Goal: Information Seeking & Learning: Learn about a topic

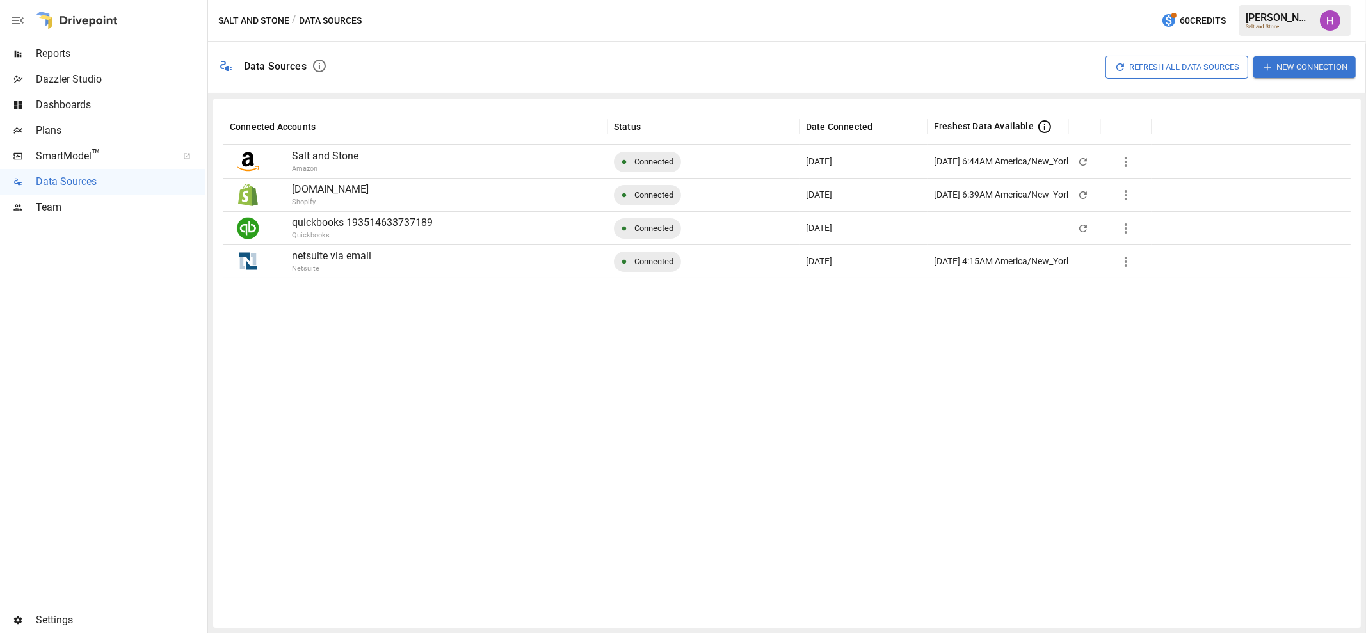
click at [77, 417] on div at bounding box center [102, 413] width 205 height 387
click at [45, 59] on span "Reports" at bounding box center [120, 53] width 169 height 15
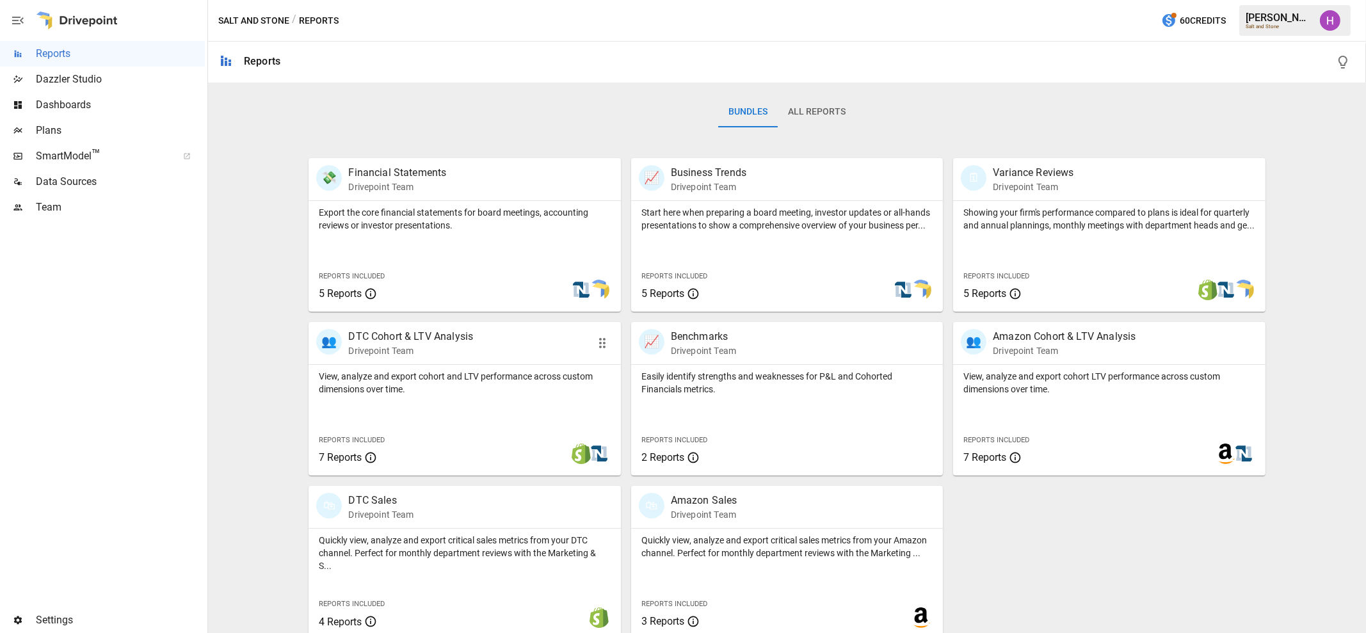
scroll to position [195, 0]
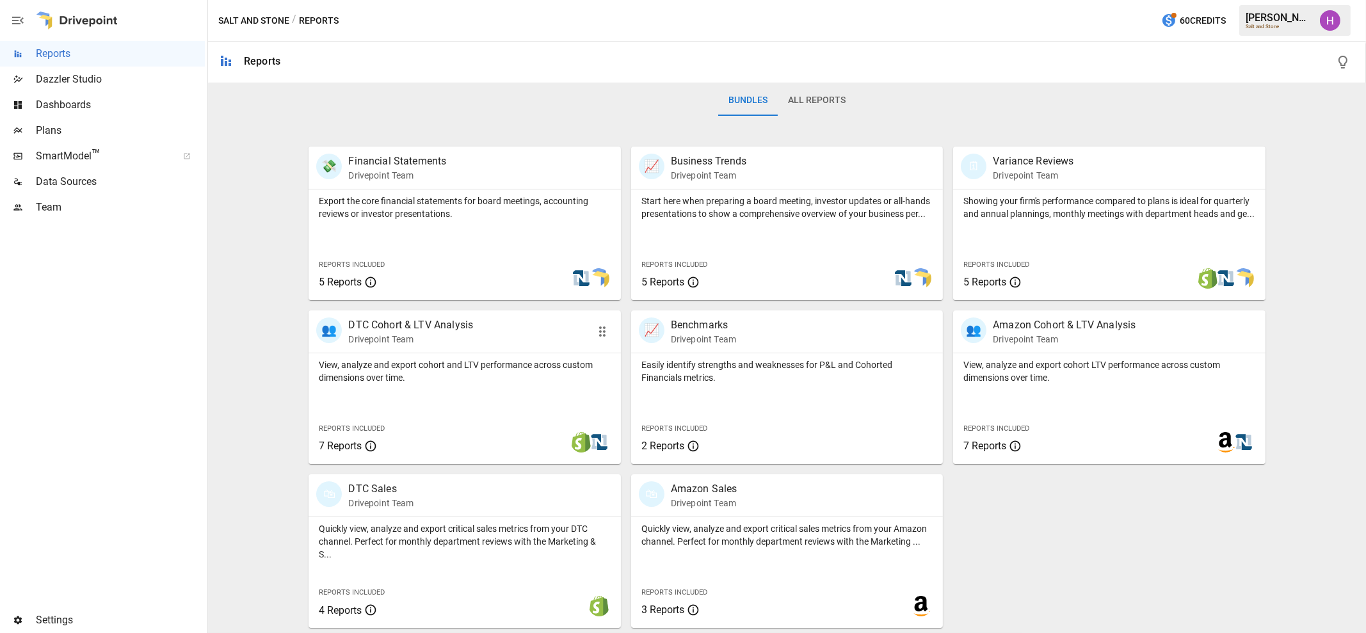
click at [461, 332] on p "DTC Cohort & LTV Analysis" at bounding box center [410, 325] width 125 height 15
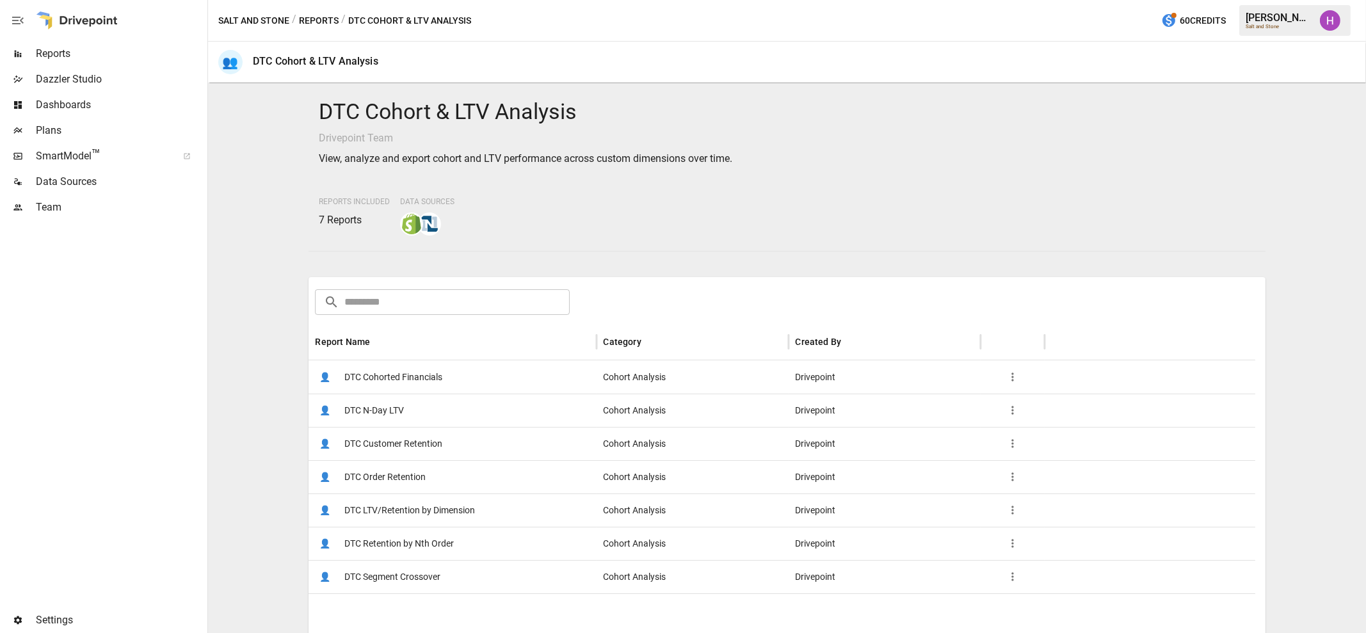
click at [423, 512] on span "DTC LTV/Retention by Dimension" at bounding box center [409, 510] width 131 height 33
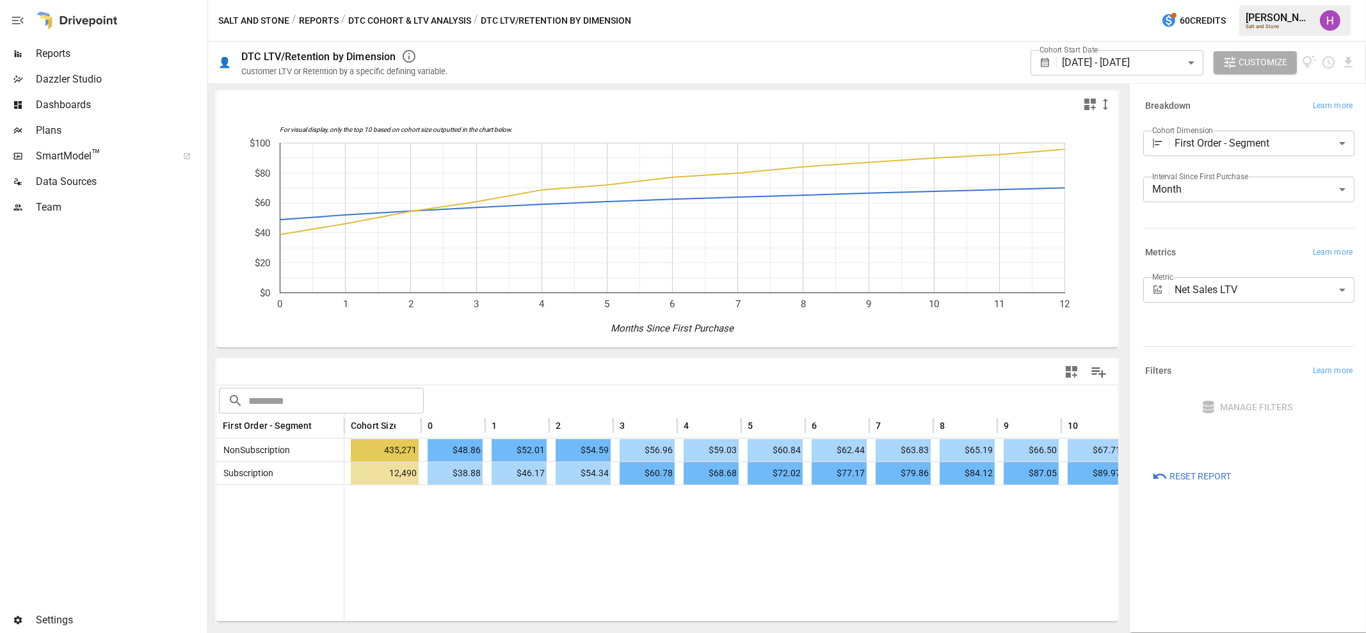
click at [385, 20] on button "DTC Cohort & LTV Analysis" at bounding box center [409, 21] width 123 height 16
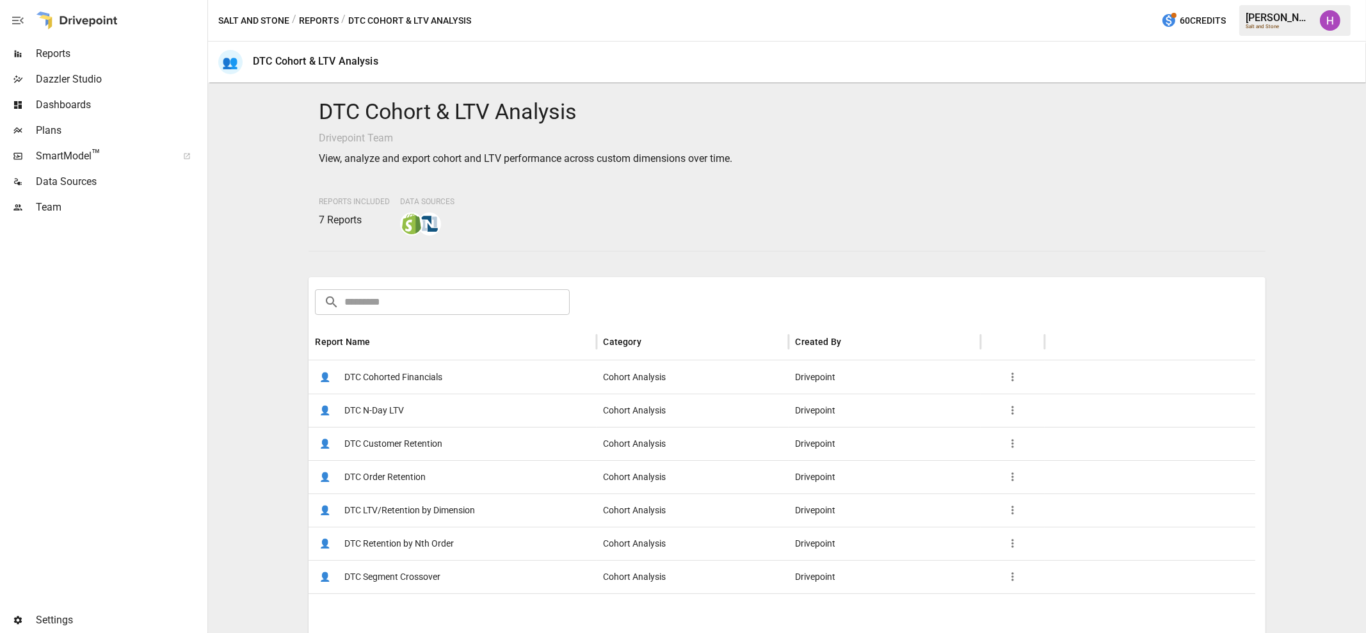
click at [389, 448] on span "DTC Customer Retention" at bounding box center [393, 444] width 98 height 33
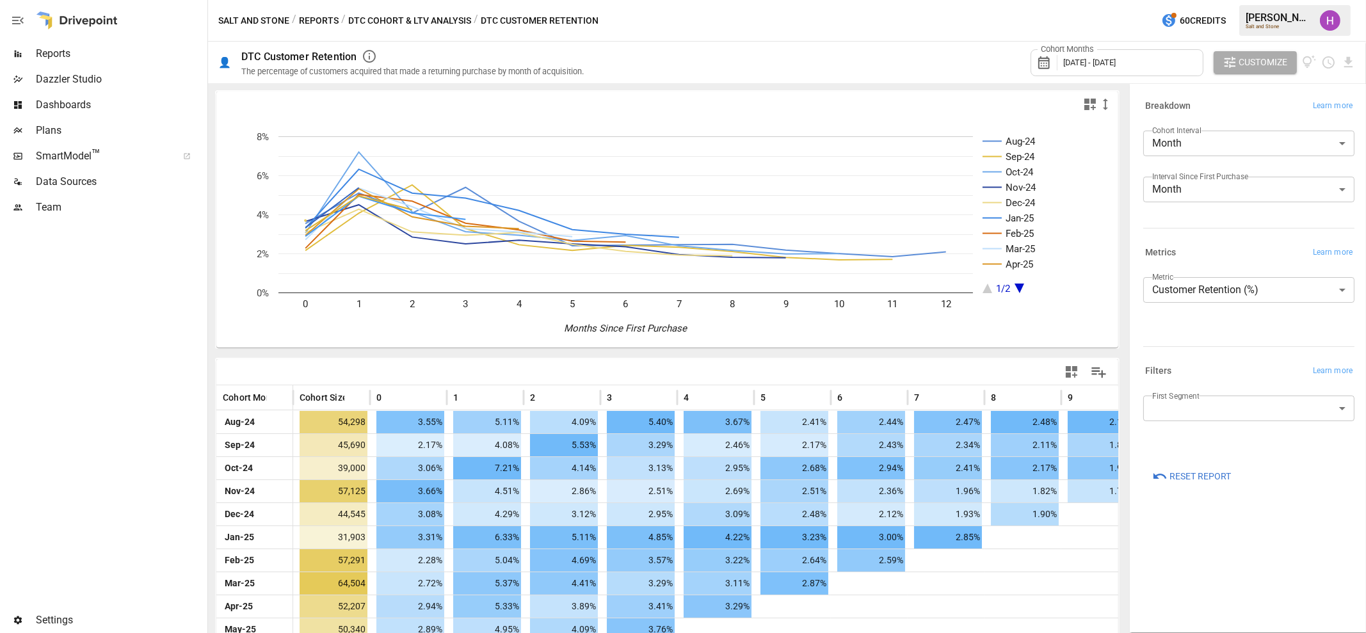
click at [65, 299] on div at bounding box center [102, 413] width 205 height 387
click at [1259, 0] on body "Reports Dazzler Studio Dashboards Plans SmartModel ™ Data Sources Team Settings…" at bounding box center [683, 0] width 1366 height 0
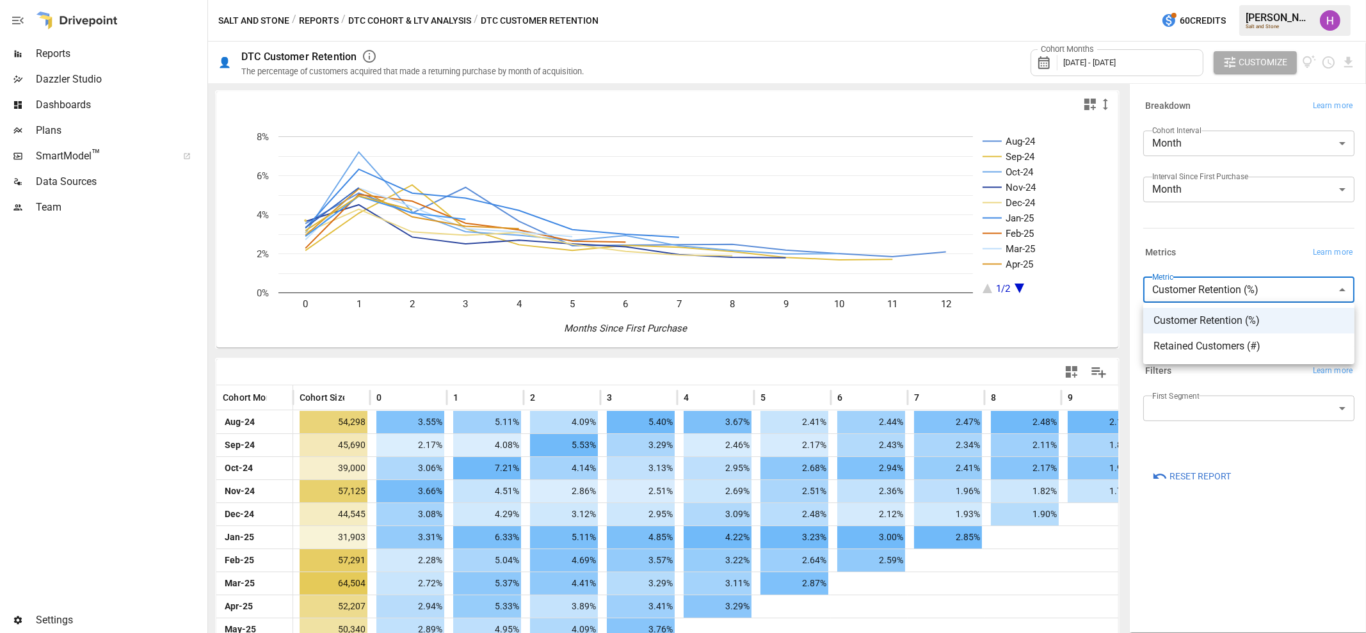
click at [1220, 504] on div at bounding box center [683, 316] width 1366 height 633
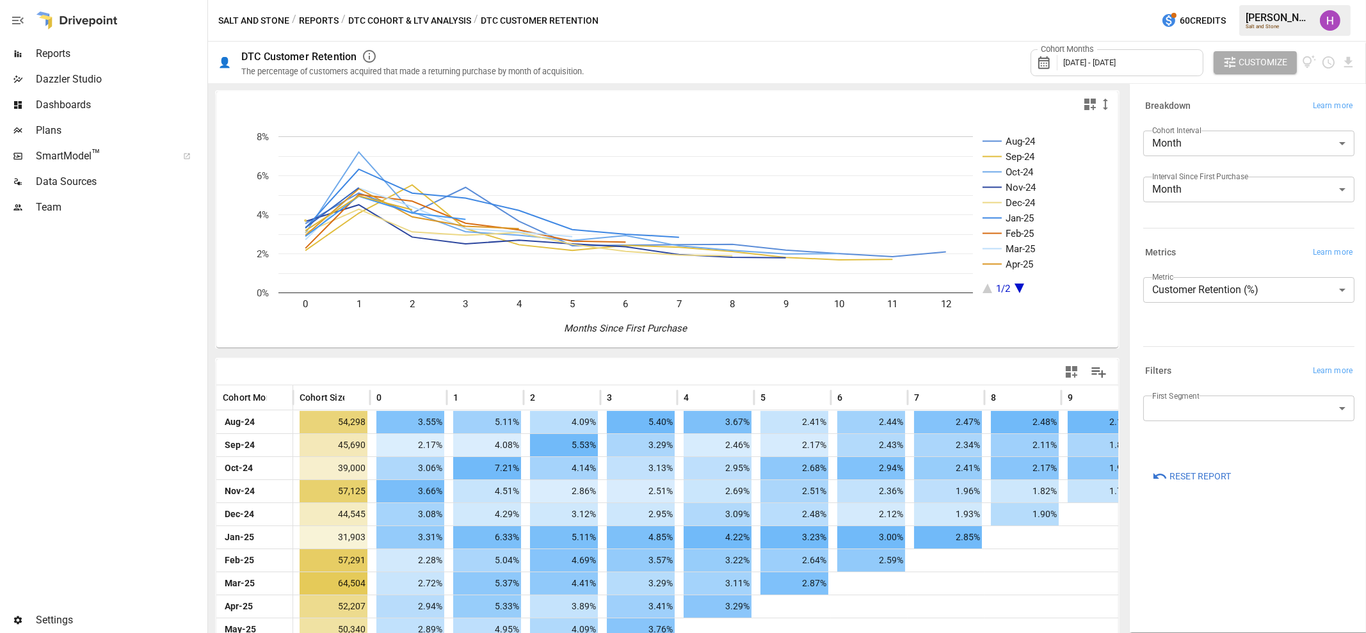
click at [157, 277] on div at bounding box center [102, 413] width 205 height 387
click at [156, 311] on div at bounding box center [102, 413] width 205 height 387
click at [440, 20] on button "DTC Cohort & LTV Analysis" at bounding box center [409, 21] width 123 height 16
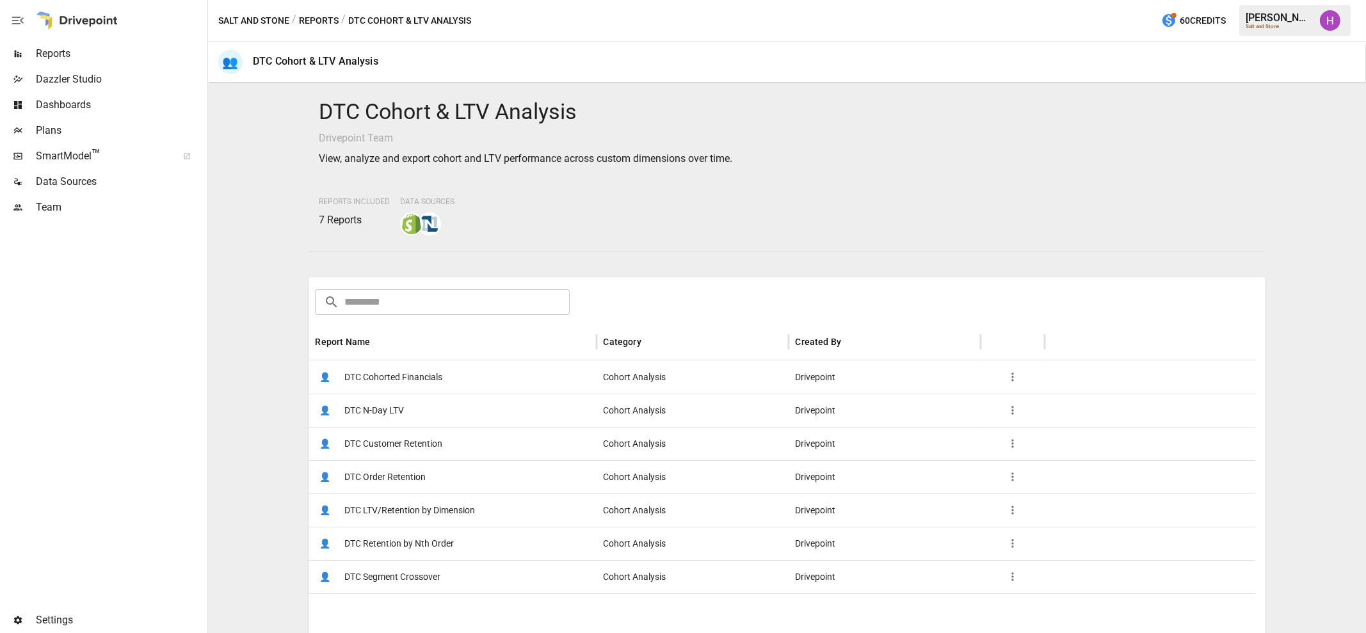
click at [426, 507] on span "DTC LTV/Retention by Dimension" at bounding box center [409, 510] width 131 height 33
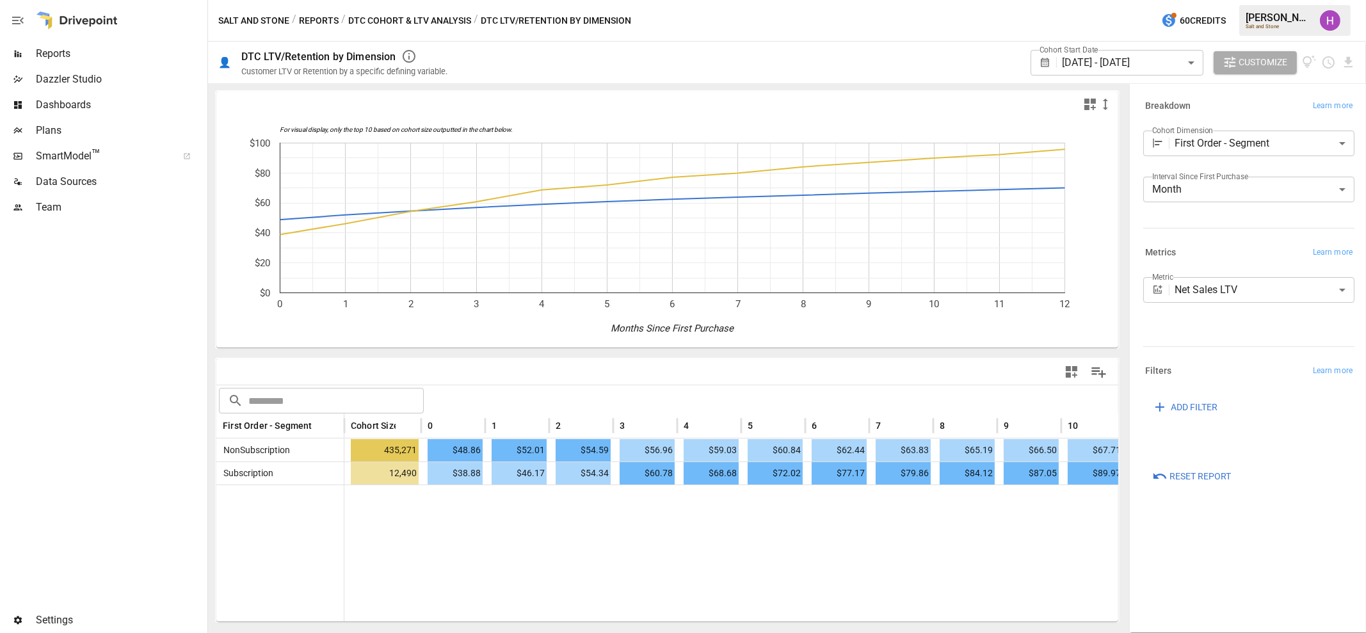
click at [1277, 0] on body "**********" at bounding box center [683, 0] width 1366 height 0
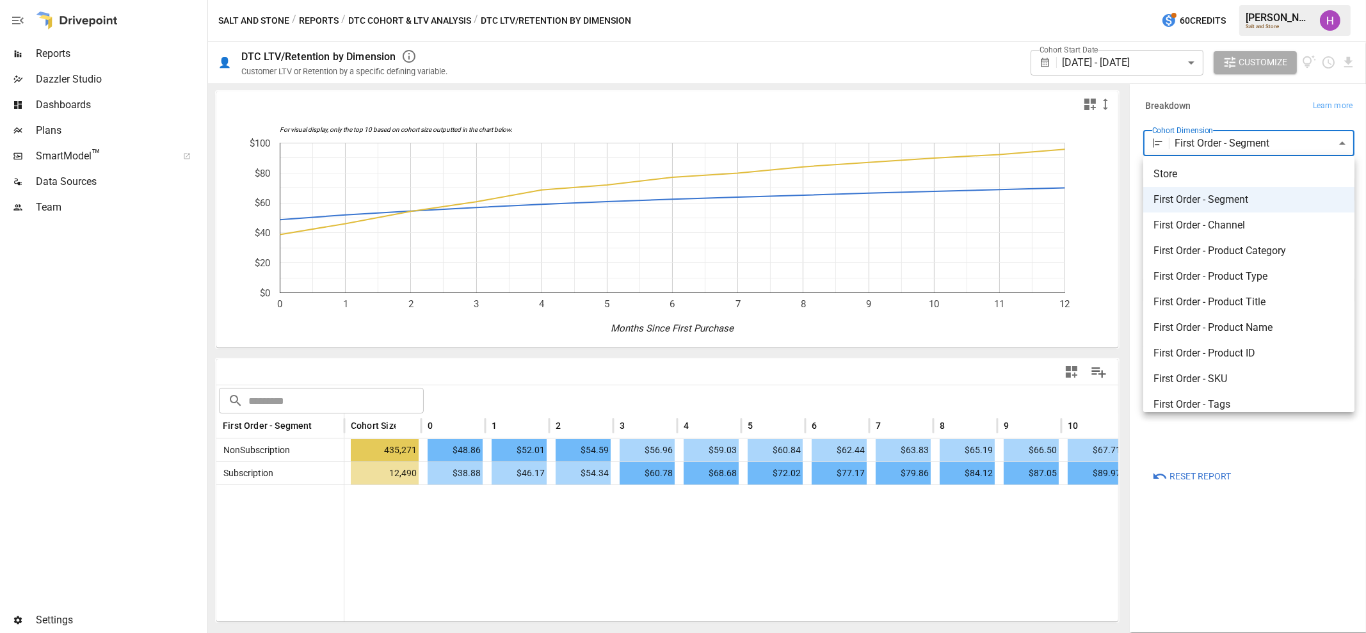
click at [1239, 225] on span "First Order - Channel" at bounding box center [1249, 225] width 191 height 15
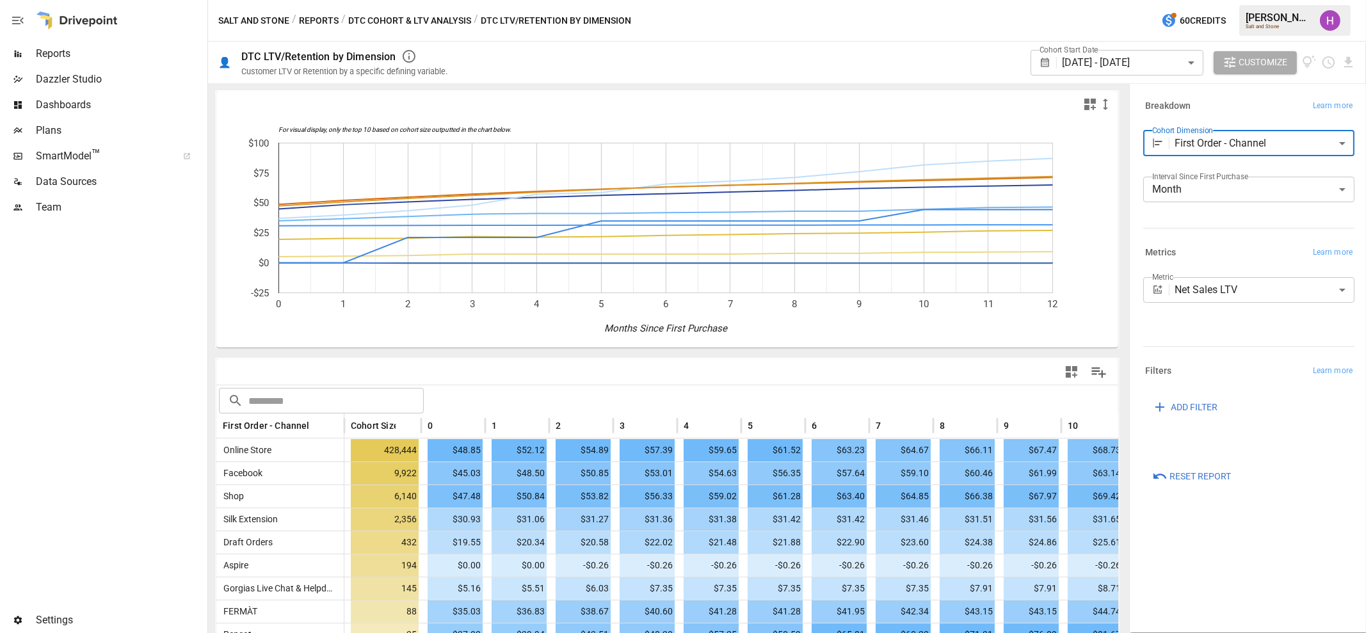
click at [1252, 0] on body "Reports Dazzler Studio Dashboards Plans SmartModel ™ Data Sources Team Settings…" at bounding box center [683, 0] width 1366 height 0
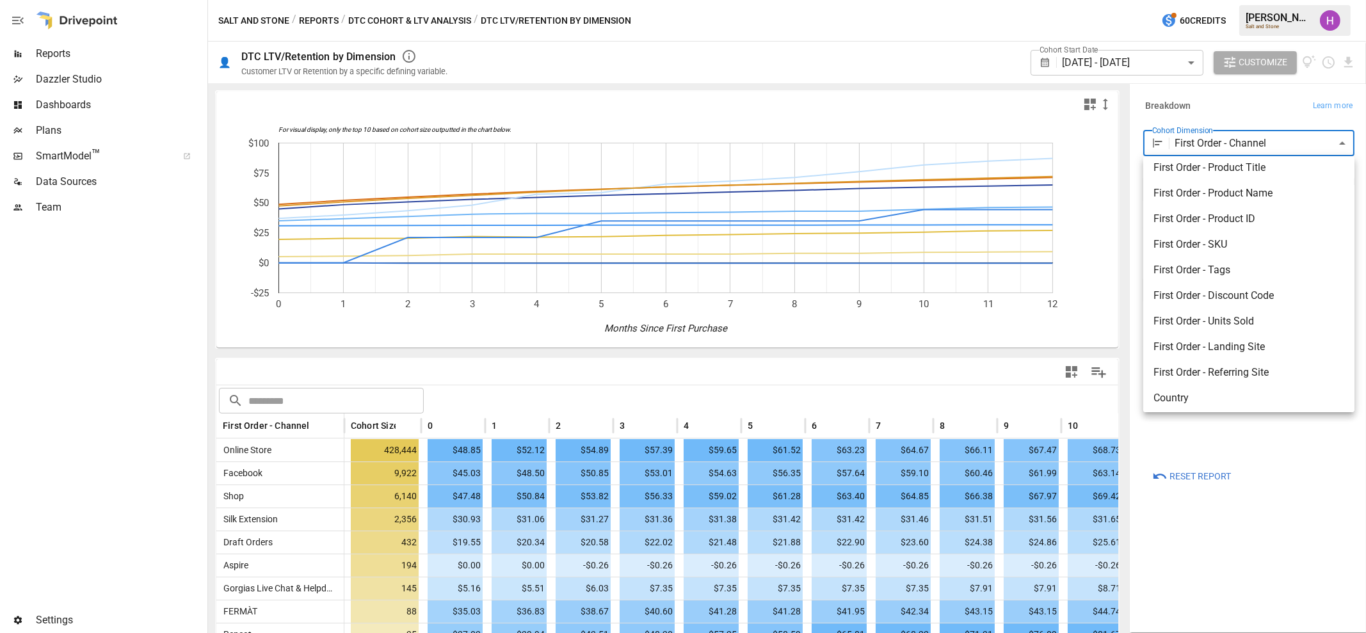
scroll to position [159, 0]
click at [1273, 343] on span "First Order - Referring Site" at bounding box center [1249, 347] width 191 height 15
type input "**********"
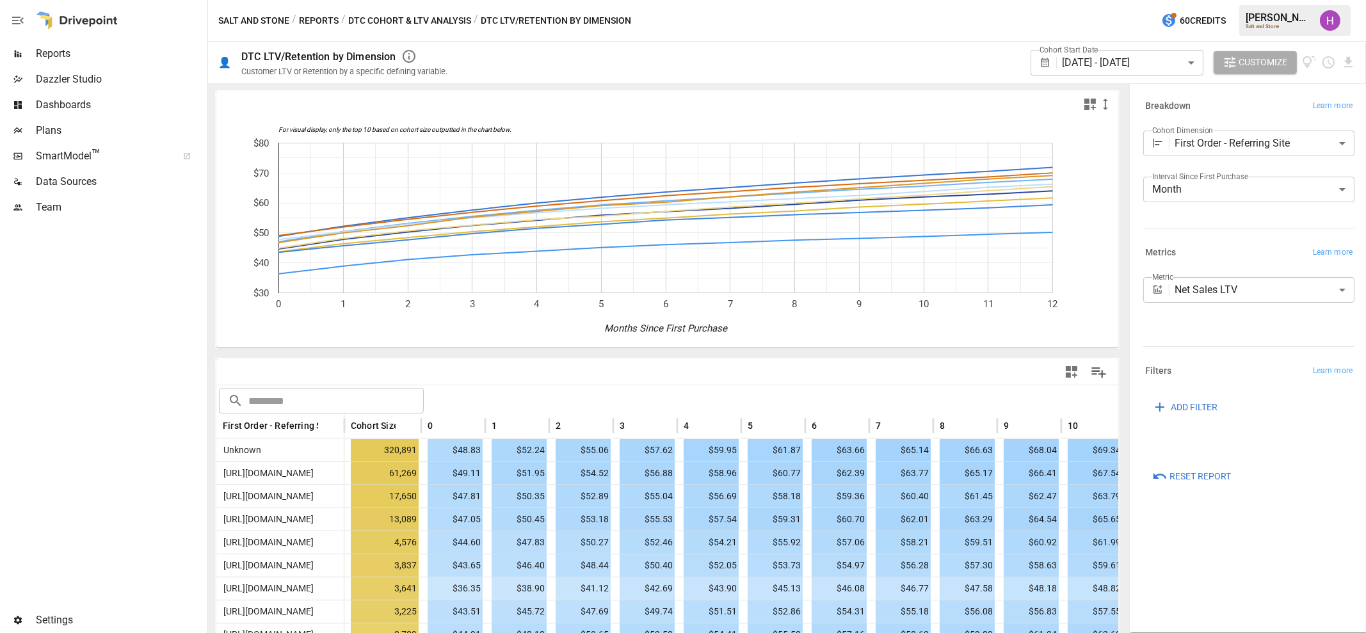
click at [159, 453] on div at bounding box center [102, 413] width 205 height 387
click at [1127, 0] on body "Reports Dazzler Studio Dashboards Plans SmartModel ™ Data Sources Team Settings…" at bounding box center [683, 0] width 1366 height 0
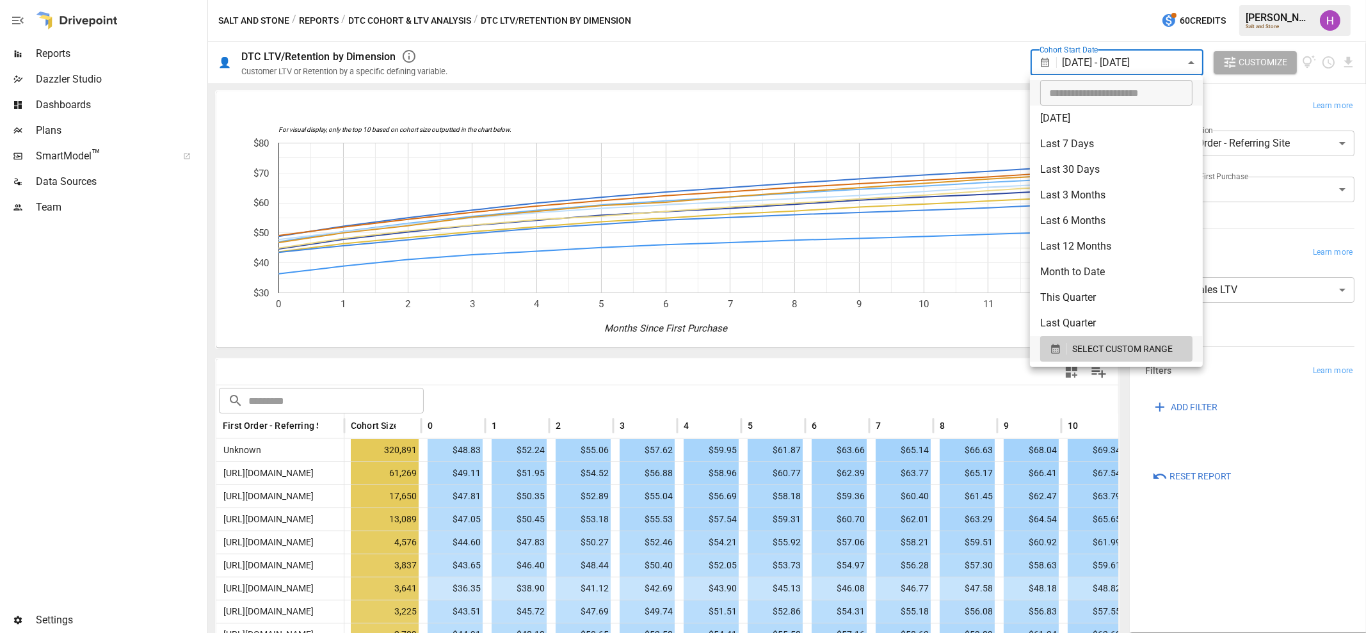
type input "**********"
click at [1077, 97] on input "**********" at bounding box center [1111, 93] width 143 height 26
click at [1115, 348] on span "SELECT CUSTOM RANGE" at bounding box center [1122, 349] width 101 height 16
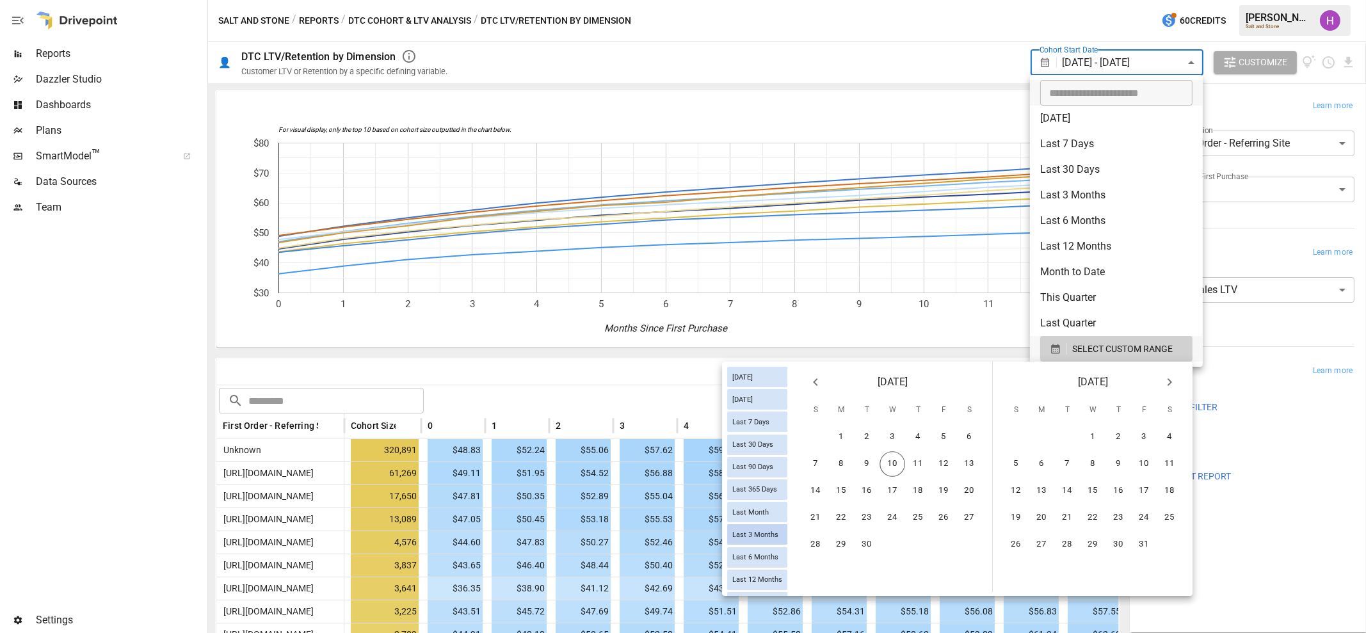
scroll to position [179, 0]
click at [752, 577] on span "This Year" at bounding box center [747, 581] width 41 height 8
type input "*********"
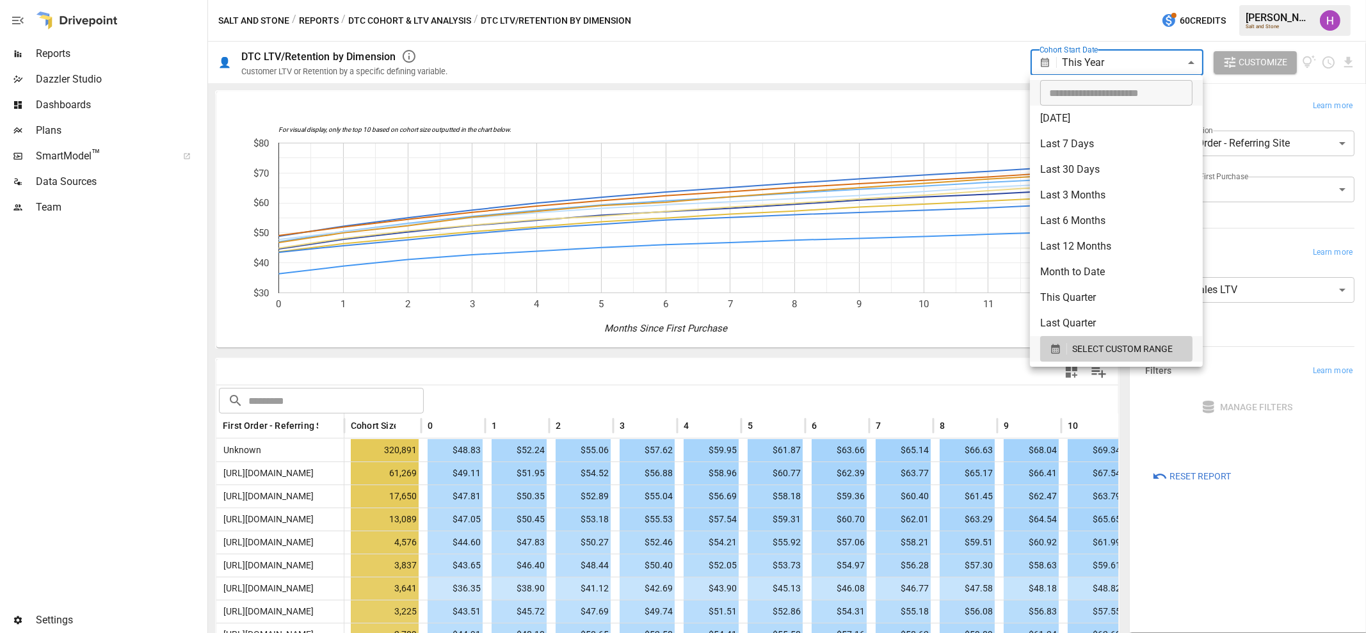
click at [930, 14] on div at bounding box center [683, 316] width 1366 height 633
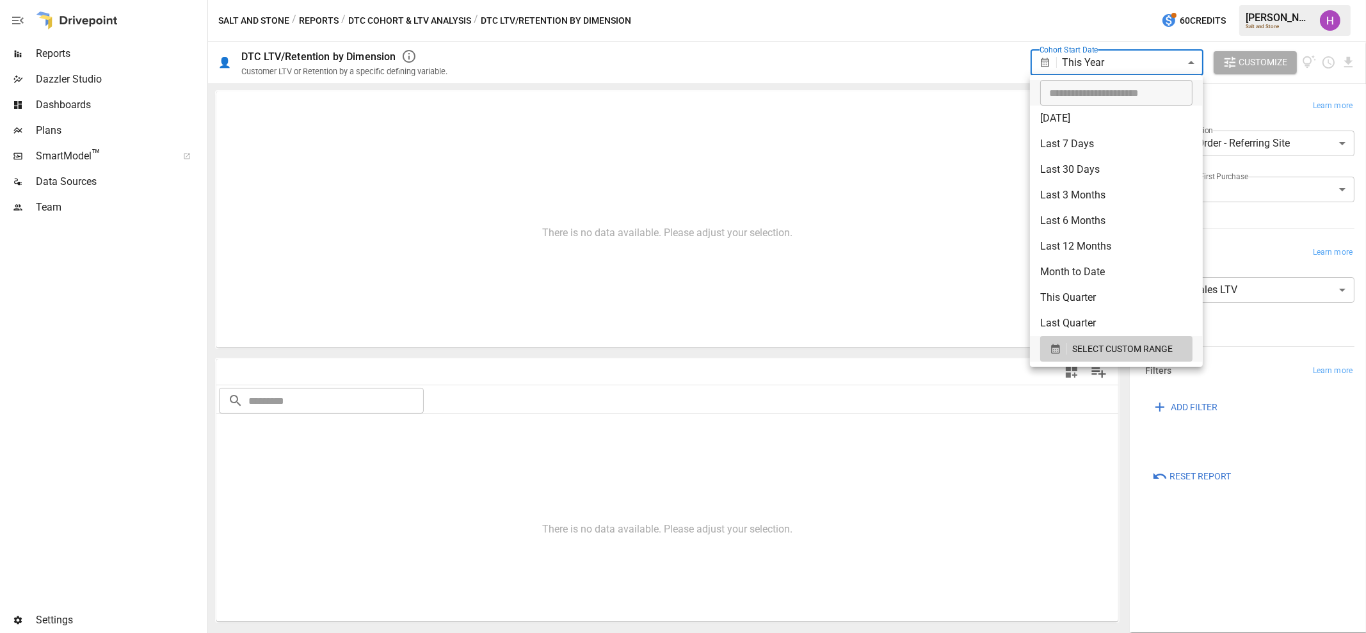
click at [1186, 0] on body "**********" at bounding box center [683, 0] width 1366 height 0
type input "**********"
click at [1123, 87] on input "**********" at bounding box center [1111, 93] width 143 height 26
click at [1156, 347] on span "SELECT CUSTOM RANGE" at bounding box center [1122, 349] width 101 height 16
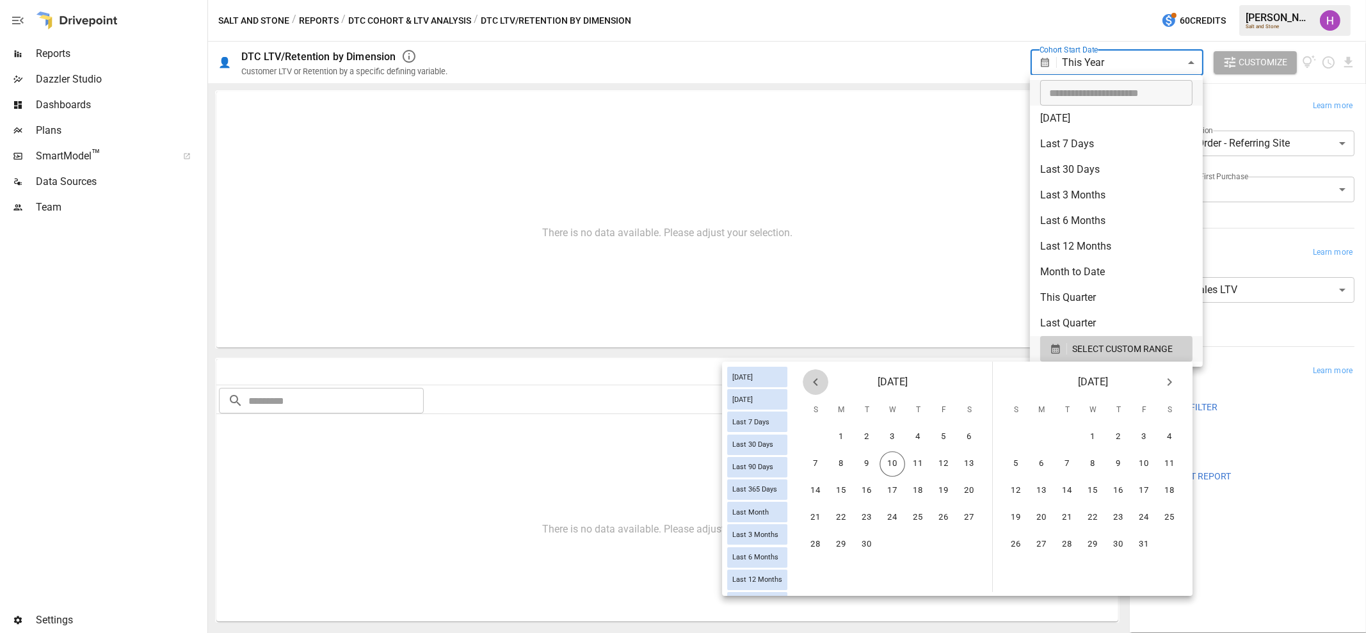
click at [820, 388] on icon "Previous month" at bounding box center [815, 382] width 15 height 15
click at [819, 387] on icon "Previous month" at bounding box center [815, 382] width 15 height 15
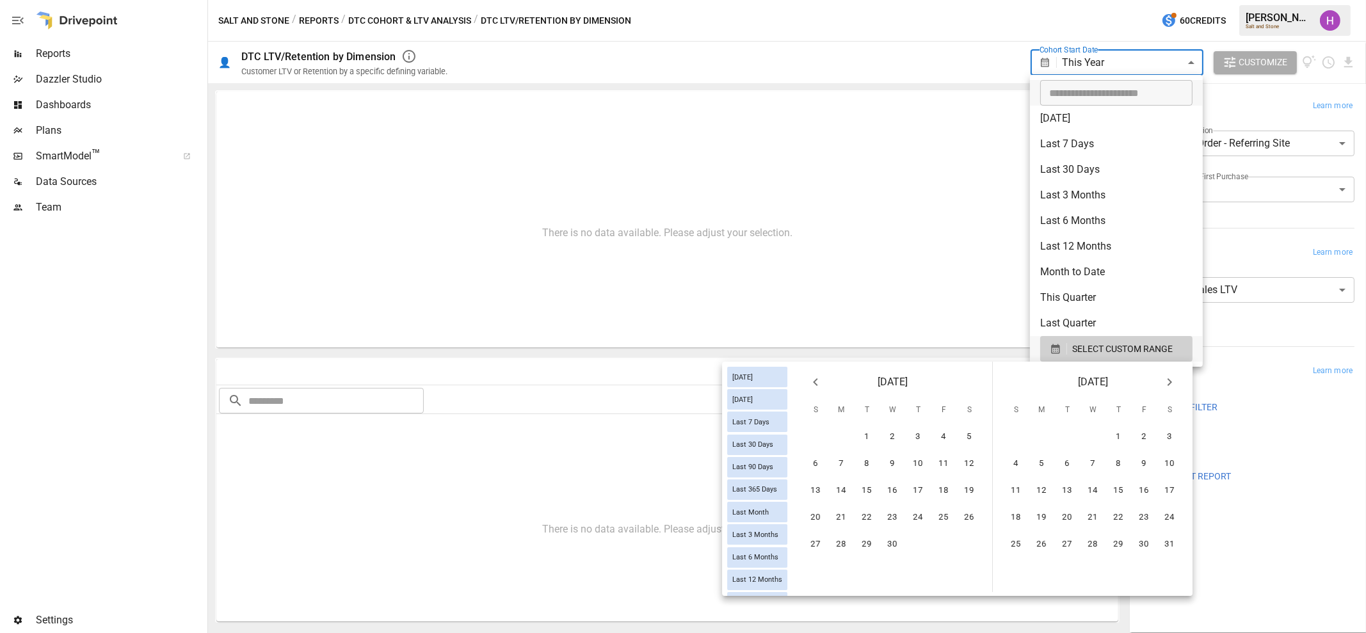
click at [819, 387] on icon "Previous month" at bounding box center [815, 382] width 15 height 15
click at [891, 442] on button "1" at bounding box center [893, 437] width 26 height 26
click at [1173, 391] on button "Next month" at bounding box center [1170, 382] width 26 height 26
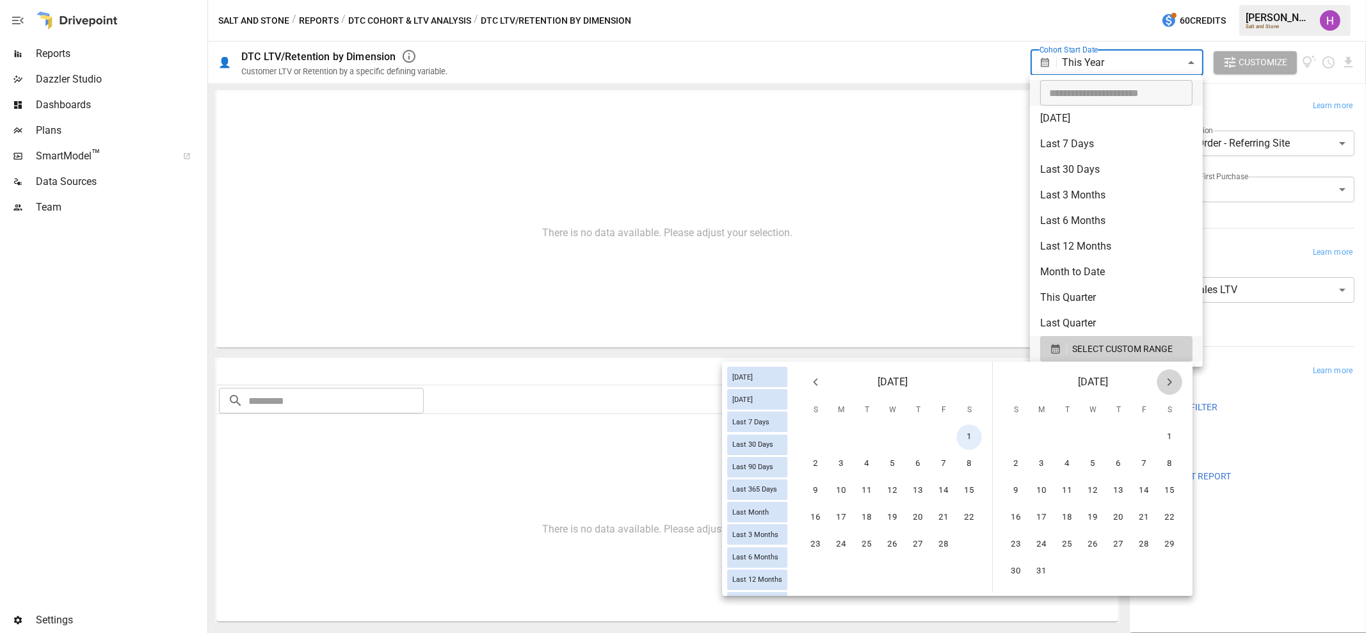
click at [1172, 390] on button "Next month" at bounding box center [1170, 382] width 26 height 26
click at [1166, 385] on icon "Next month" at bounding box center [1169, 382] width 15 height 15
click at [1171, 540] on button "31" at bounding box center [1170, 545] width 26 height 26
type input "******"
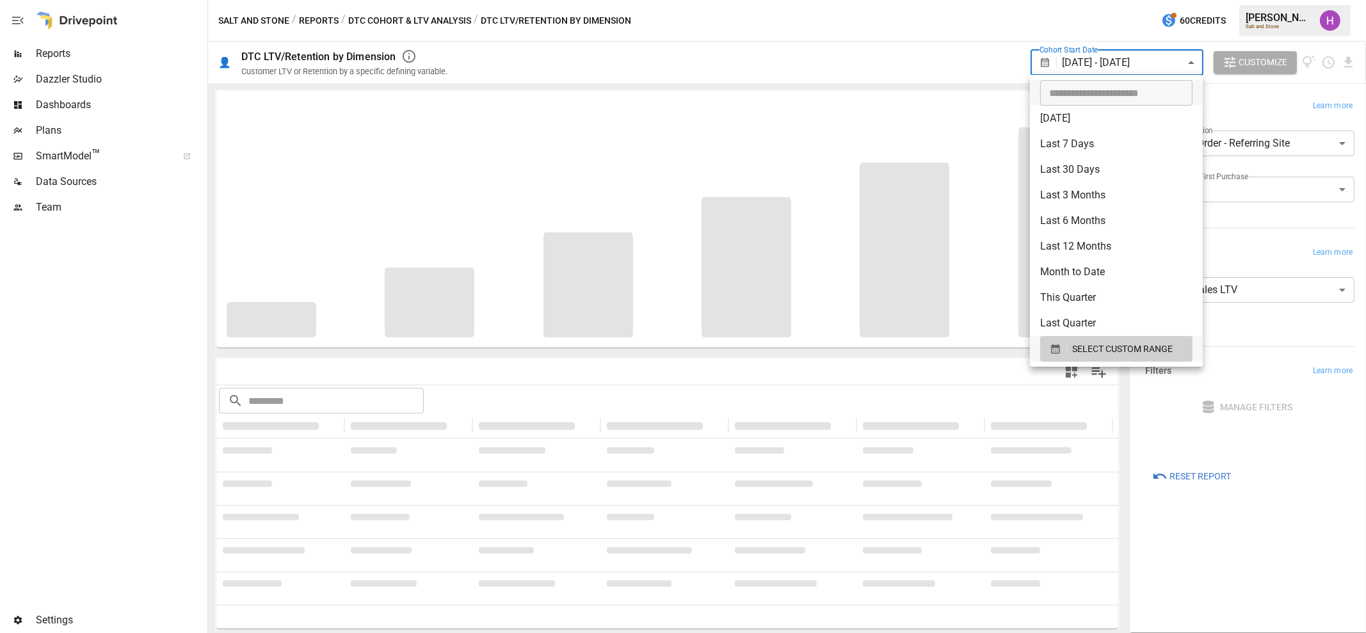
click at [956, 35] on div at bounding box center [683, 316] width 1366 height 633
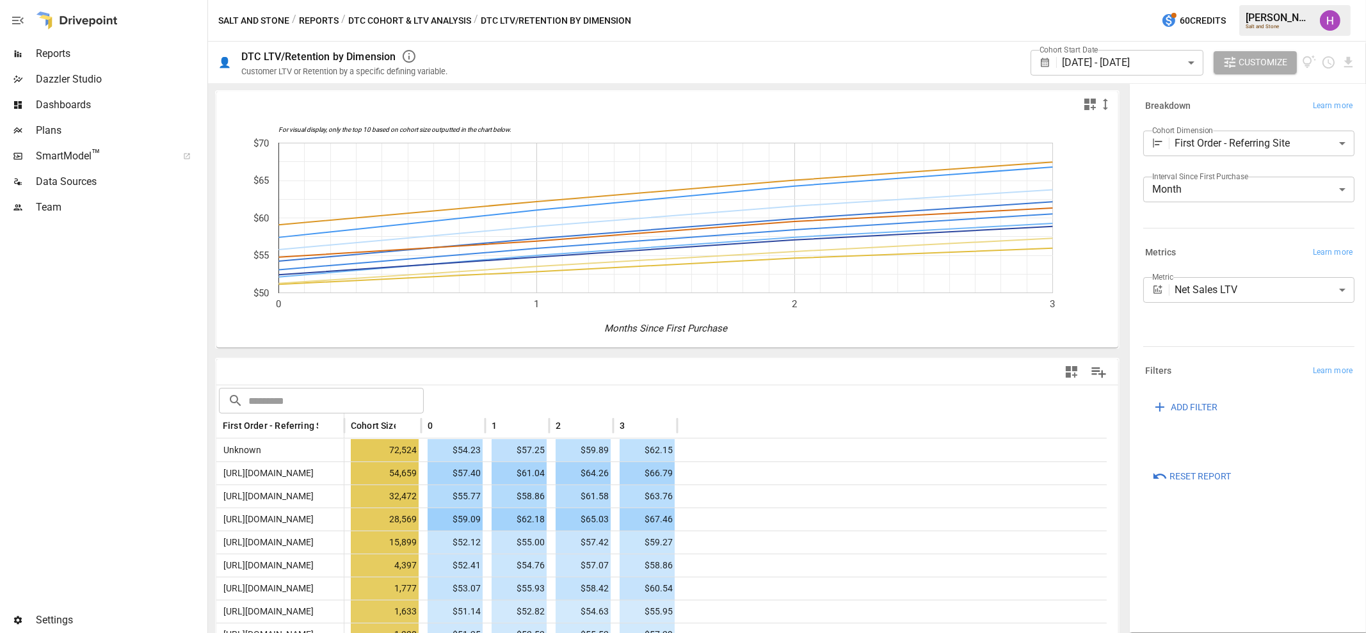
click at [122, 395] on div at bounding box center [102, 413] width 205 height 387
click at [118, 327] on div at bounding box center [102, 413] width 205 height 387
click at [1241, 0] on body "Reports Dazzler Studio Dashboards Plans SmartModel ™ Data Sources Team Settings…" at bounding box center [683, 0] width 1366 height 0
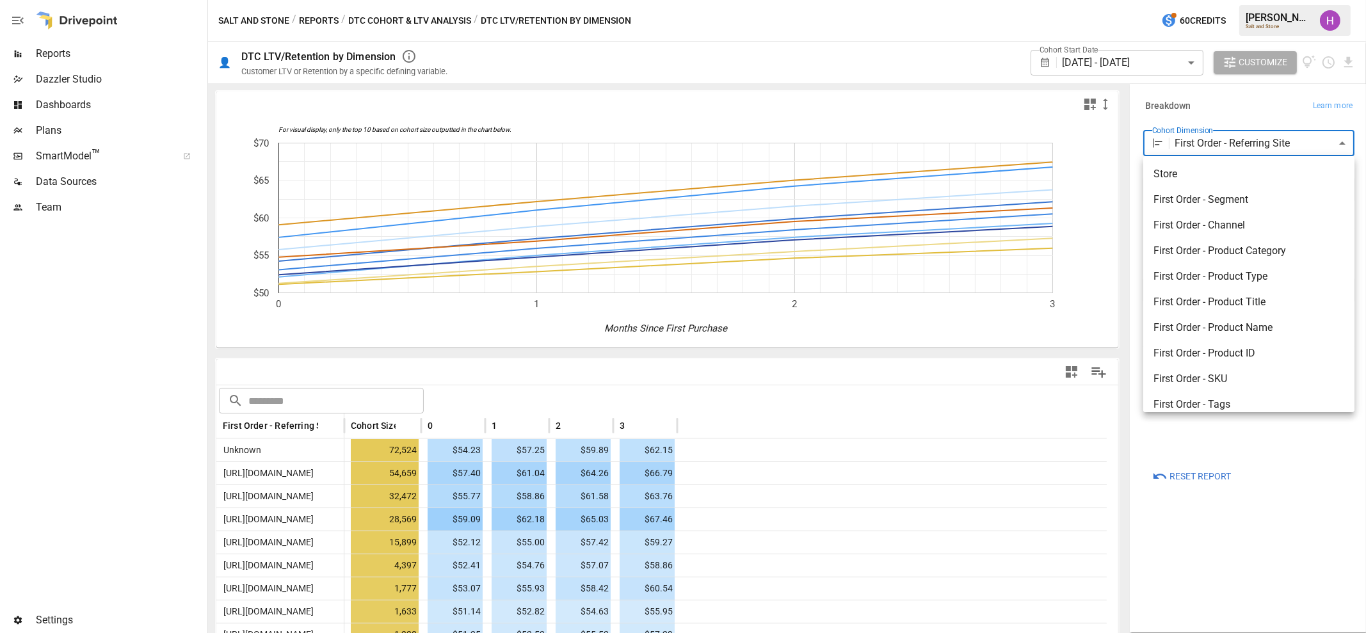
scroll to position [189, 0]
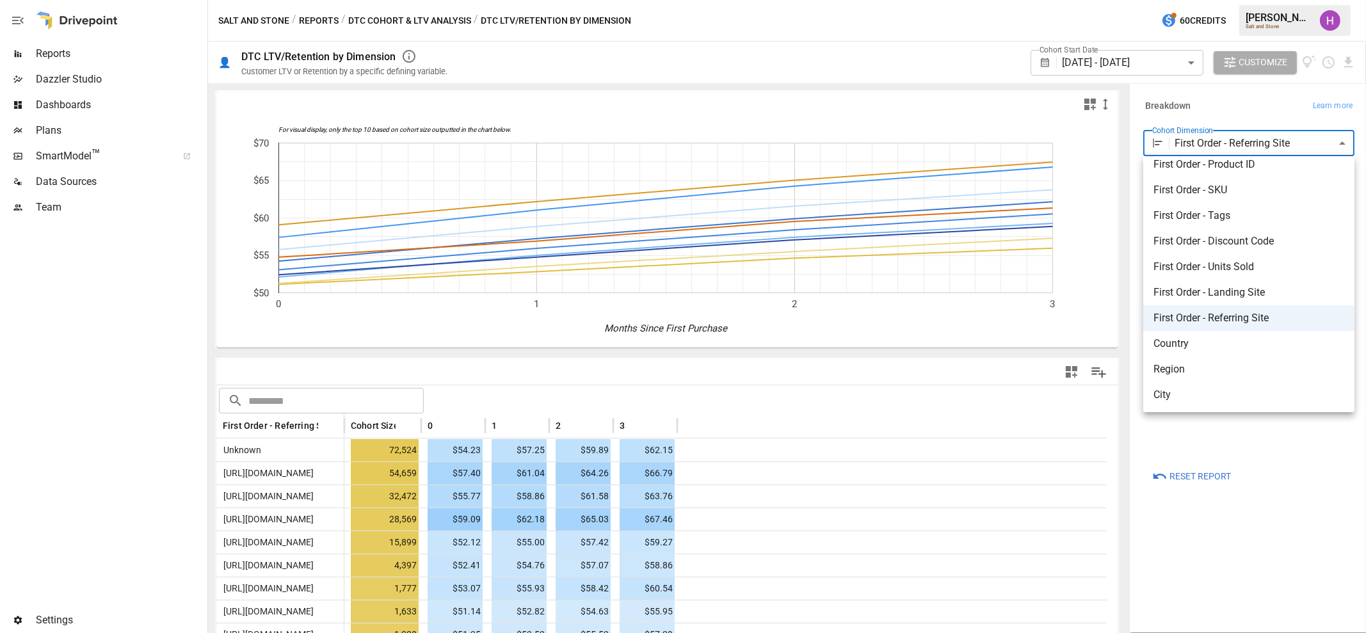
click at [115, 387] on div at bounding box center [683, 316] width 1366 height 633
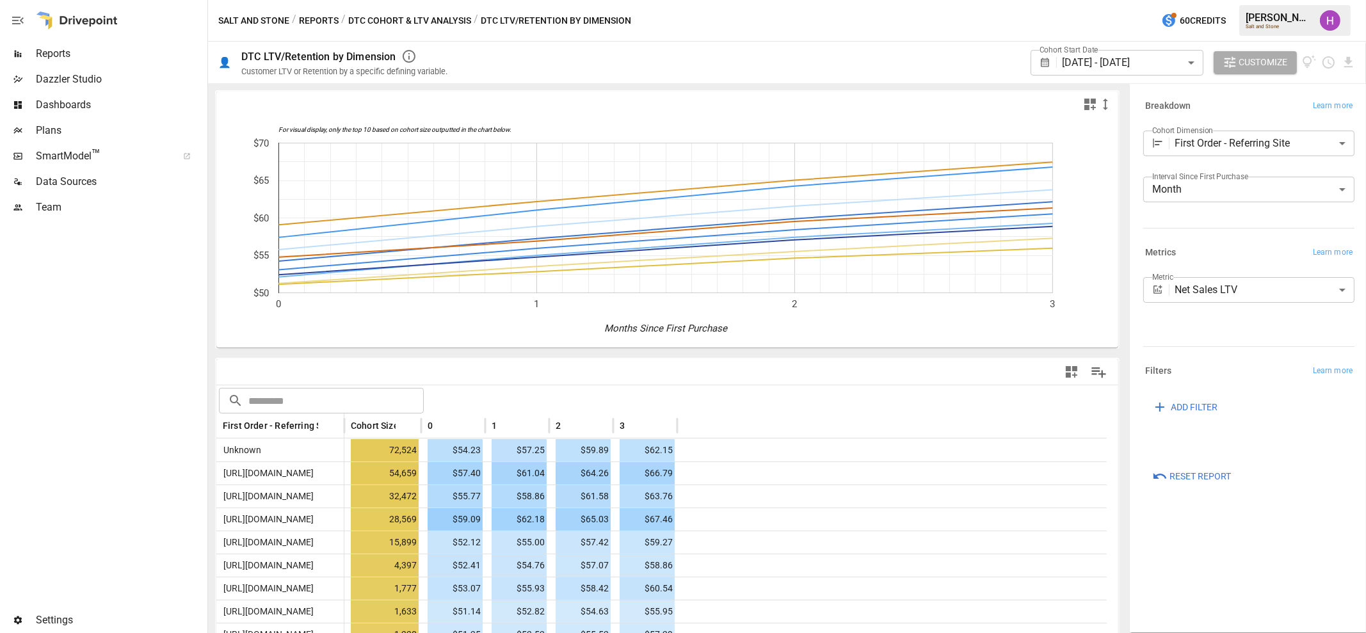
click at [147, 372] on div at bounding box center [102, 413] width 205 height 387
click at [1309, 62] on icon "View documentation" at bounding box center [1309, 62] width 15 height 15
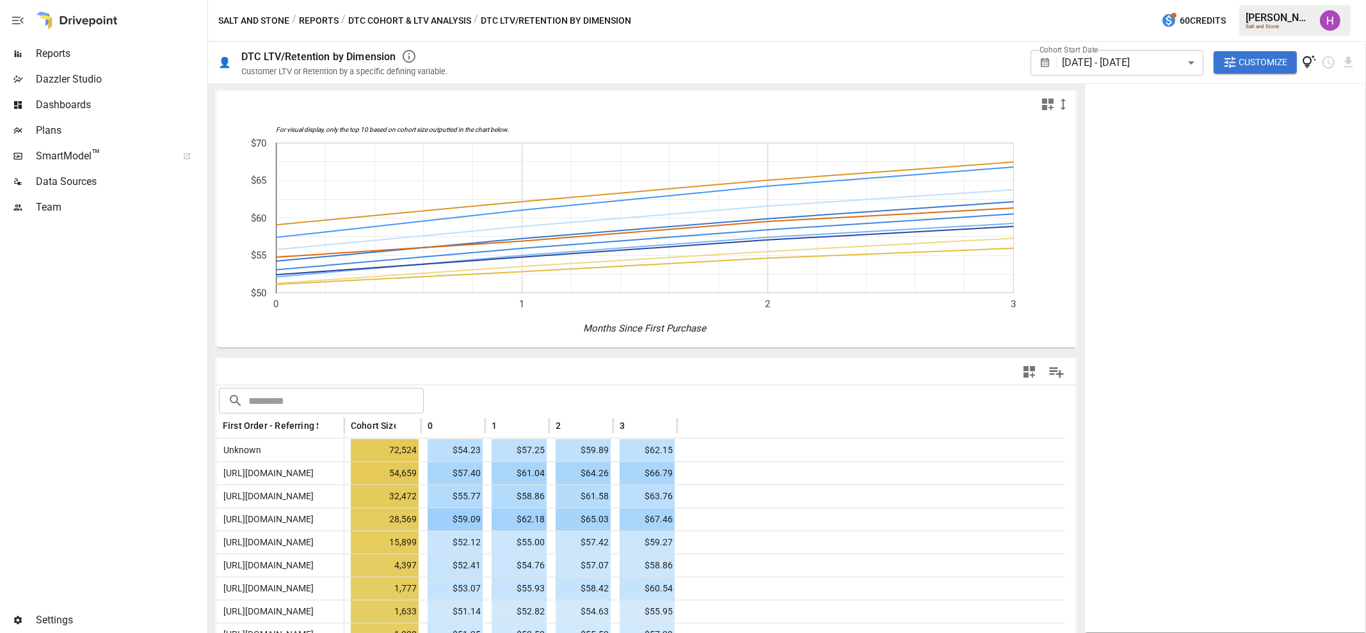
click at [154, 359] on div at bounding box center [102, 413] width 205 height 387
click at [160, 299] on div at bounding box center [102, 413] width 205 height 387
click at [54, 55] on span "Reports" at bounding box center [120, 53] width 169 height 15
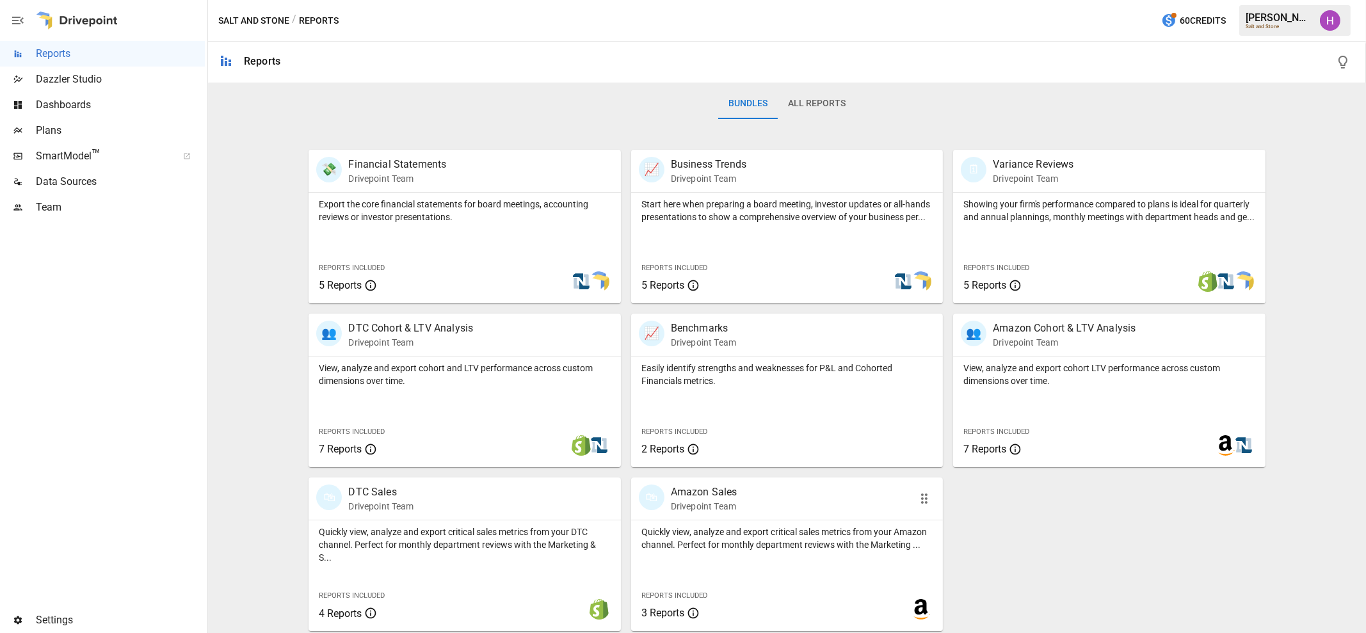
scroll to position [195, 0]
click at [413, 333] on p "Drivepoint Team" at bounding box center [410, 339] width 125 height 13
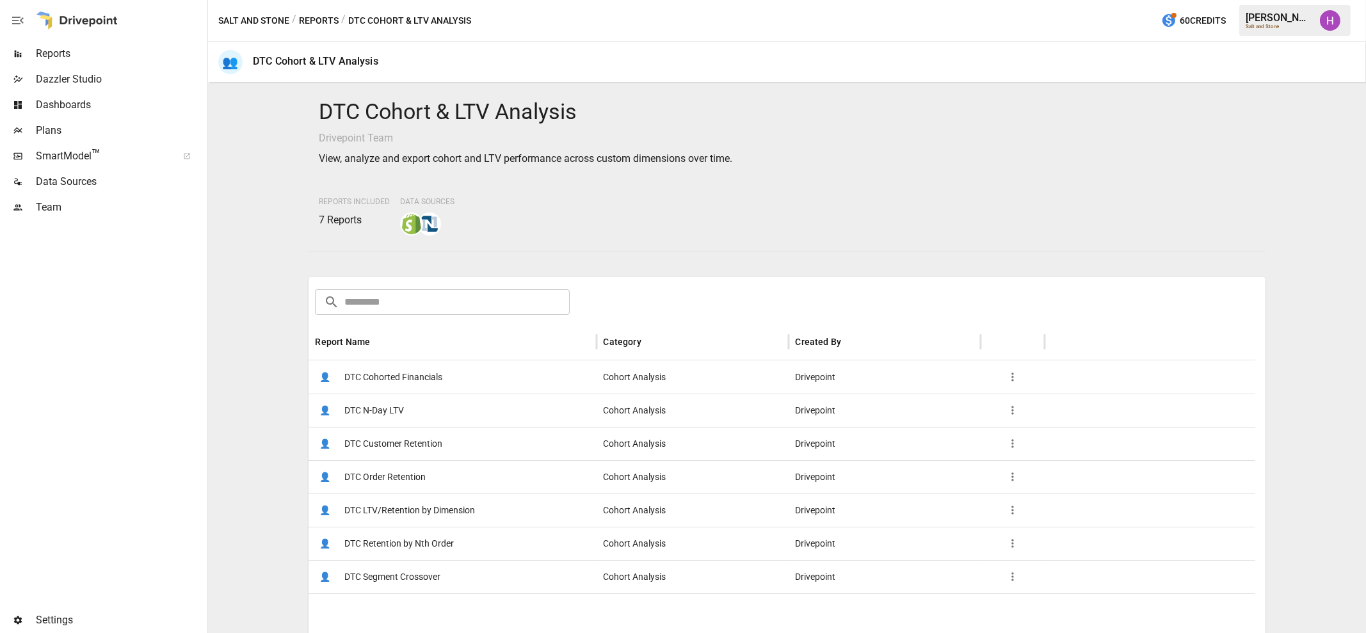
click at [426, 448] on span "DTC Customer Retention" at bounding box center [393, 444] width 98 height 33
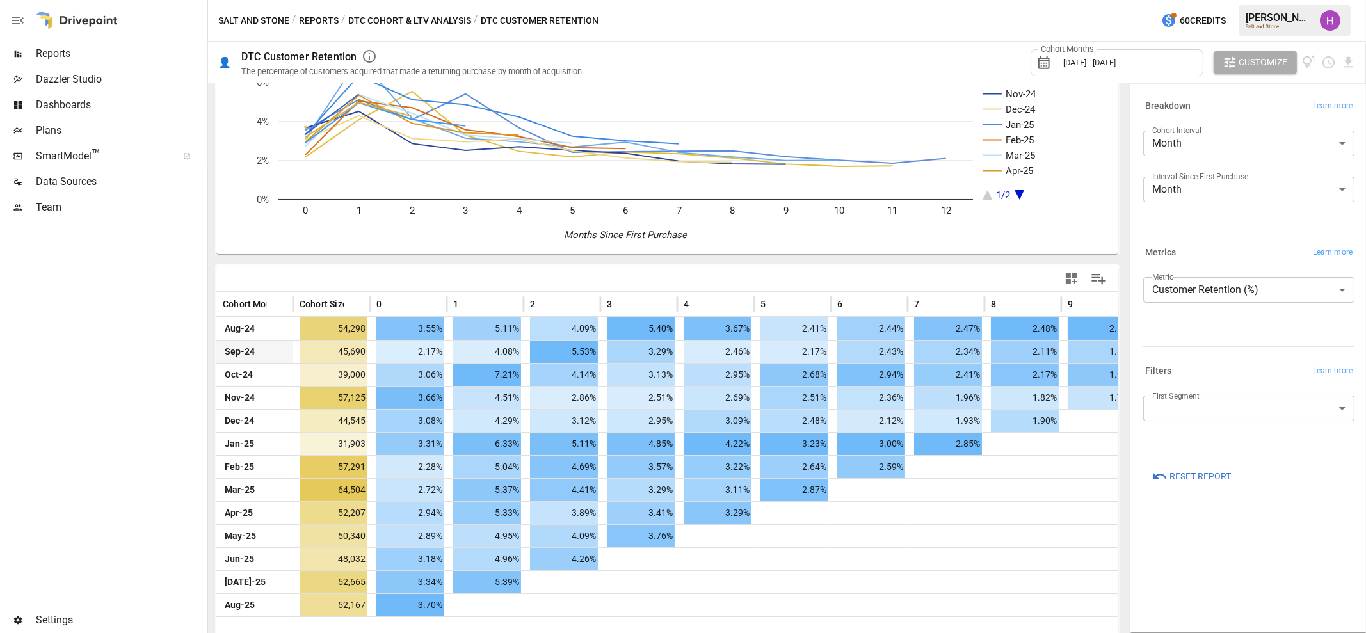
scroll to position [96, 0]
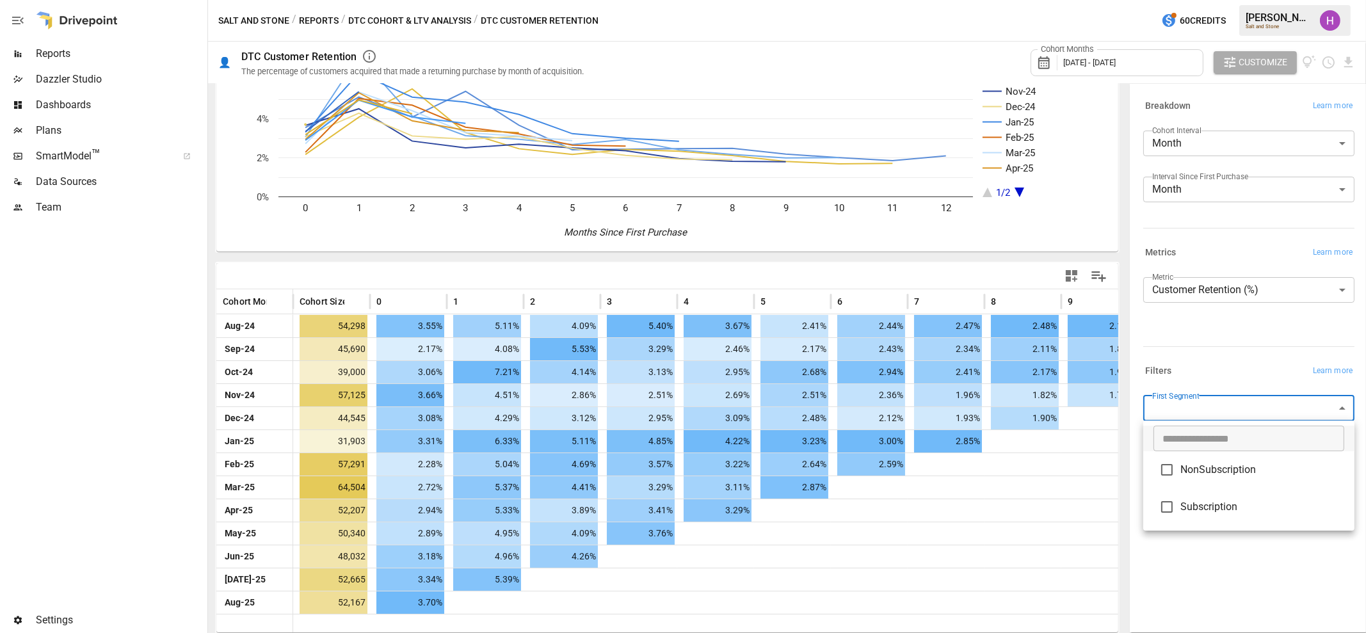
click at [1248, 0] on body "Reports Dazzler Studio Dashboards Plans SmartModel ™ Data Sources Team Settings…" at bounding box center [683, 0] width 1366 height 0
click at [1225, 466] on span "NonSubscription" at bounding box center [1263, 469] width 164 height 15
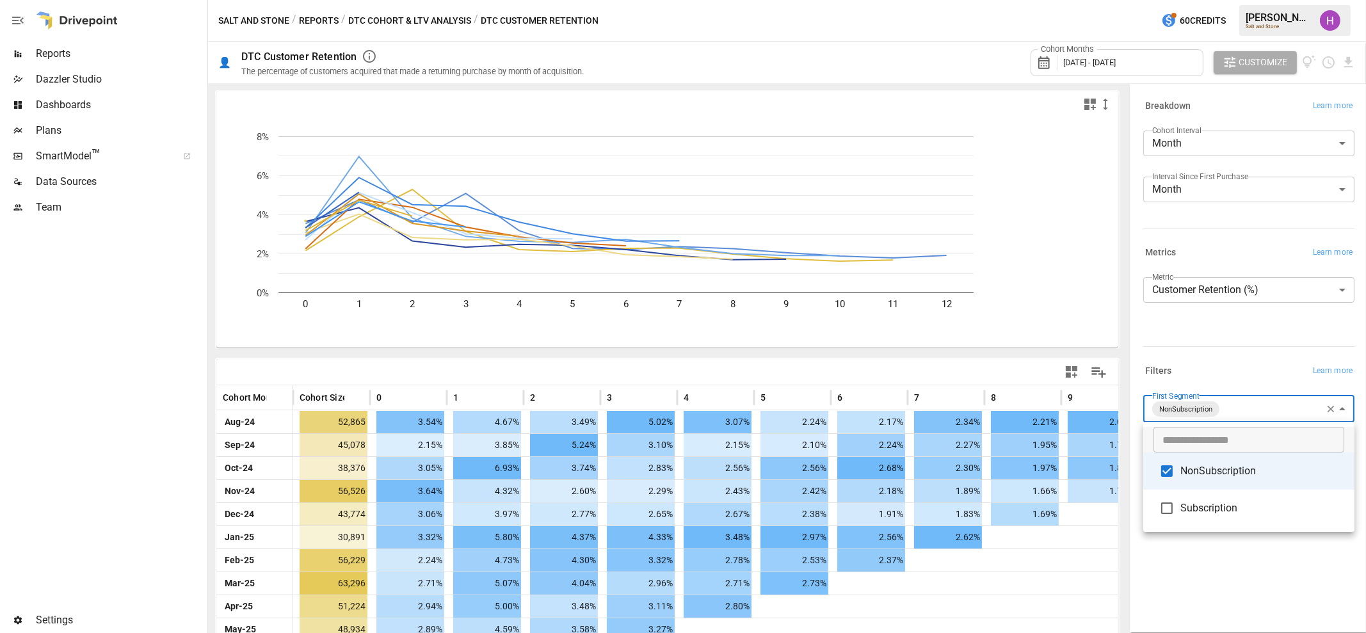
click at [1243, 570] on div at bounding box center [683, 316] width 1366 height 633
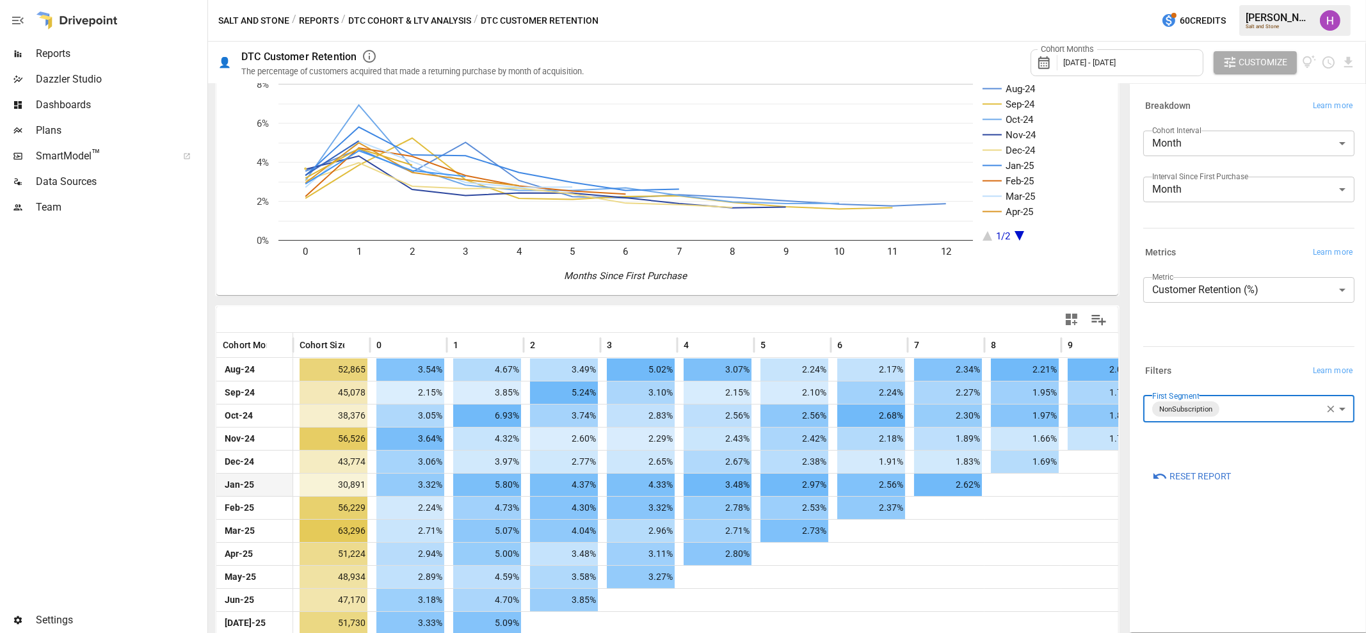
scroll to position [96, 0]
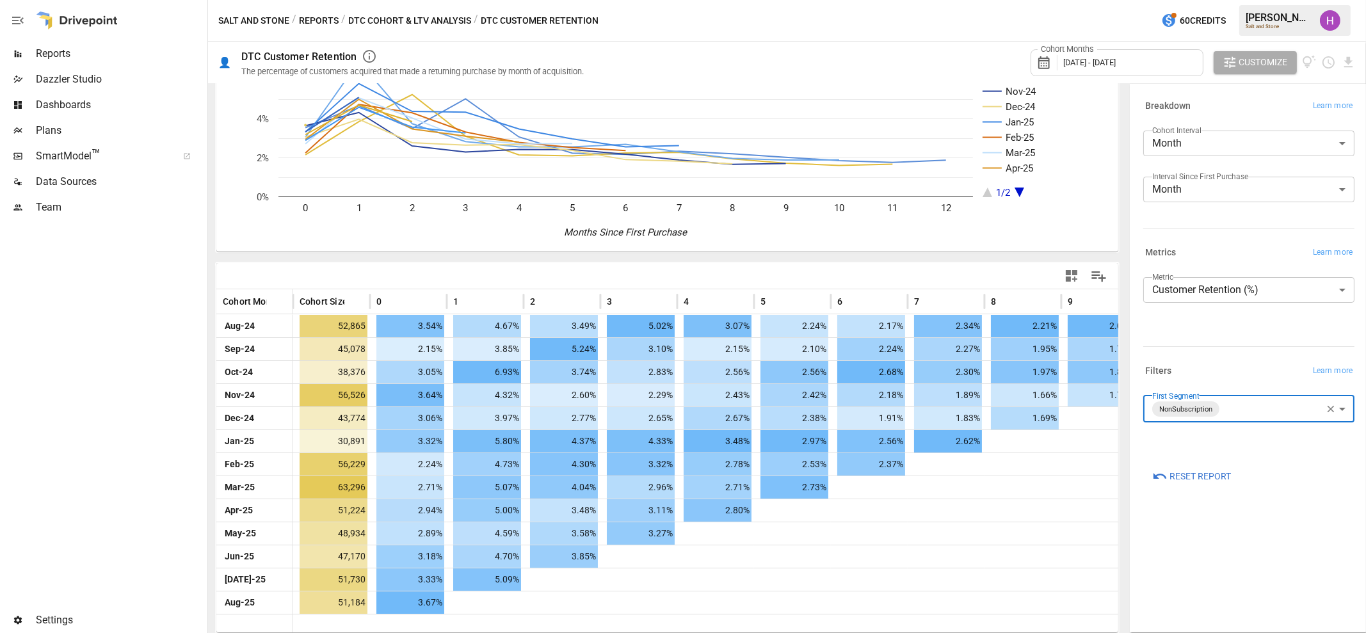
click at [1195, 0] on body "Reports Dazzler Studio Dashboards Plans SmartModel ™ Data Sources Team Settings…" at bounding box center [683, 0] width 1366 height 0
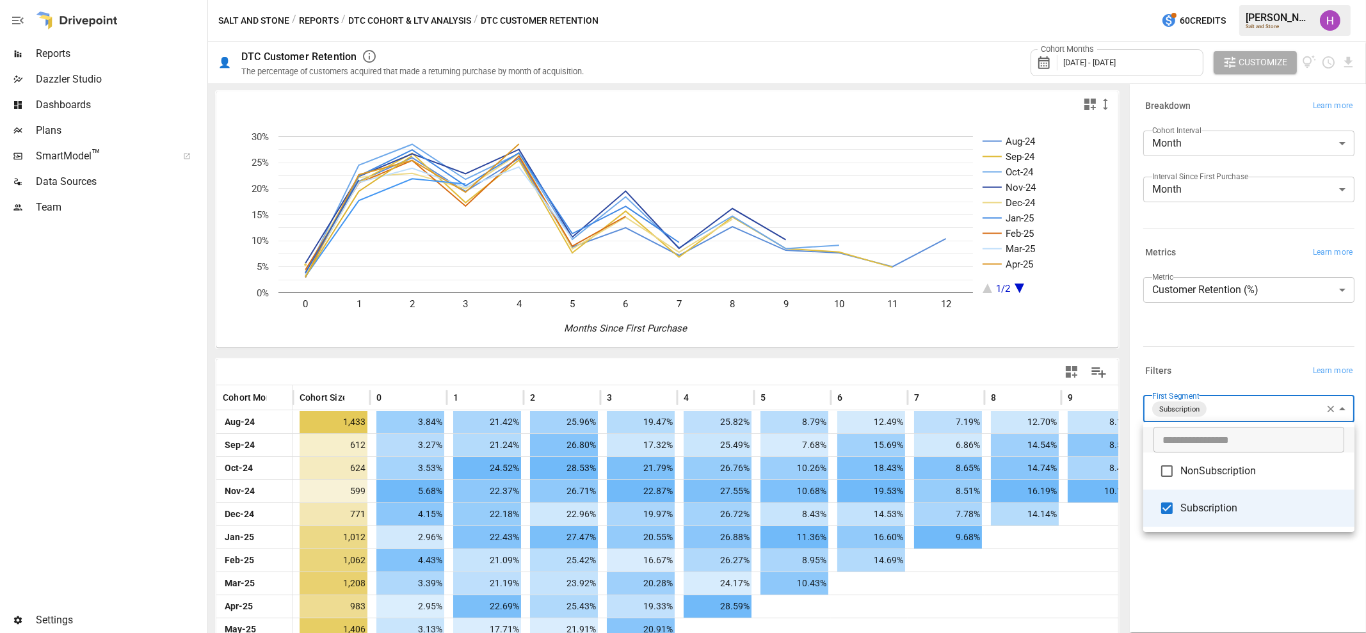
click at [1216, 587] on div at bounding box center [683, 316] width 1366 height 633
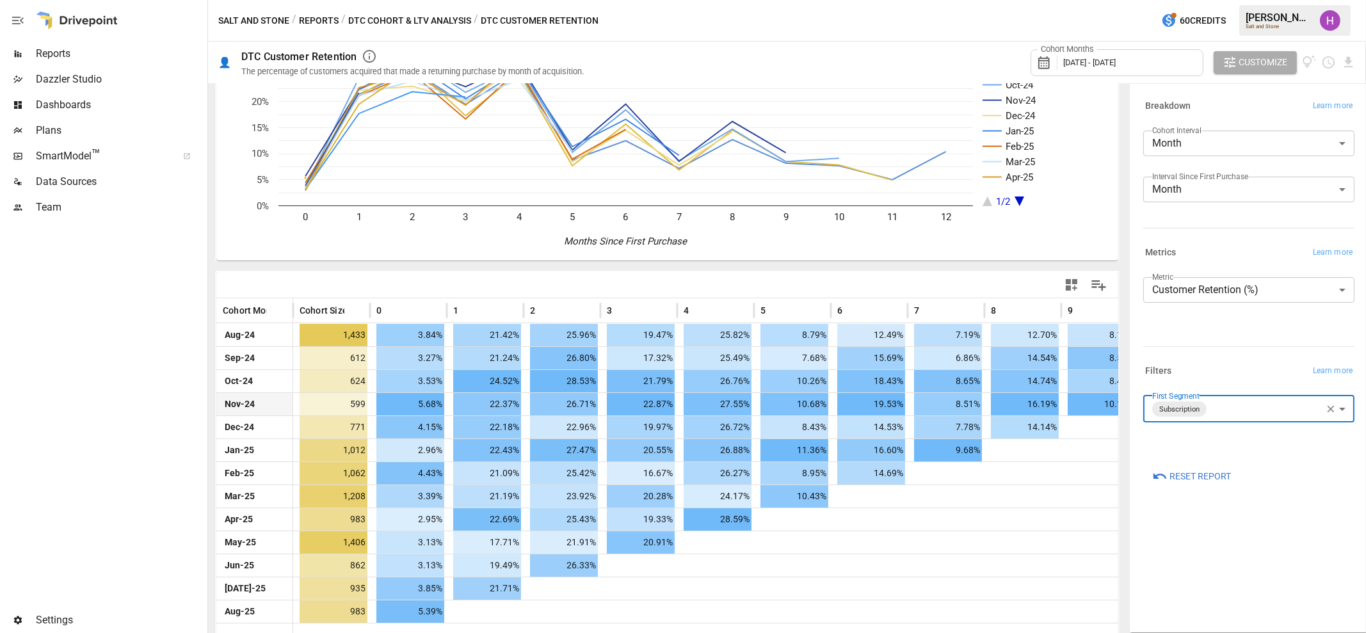
scroll to position [96, 0]
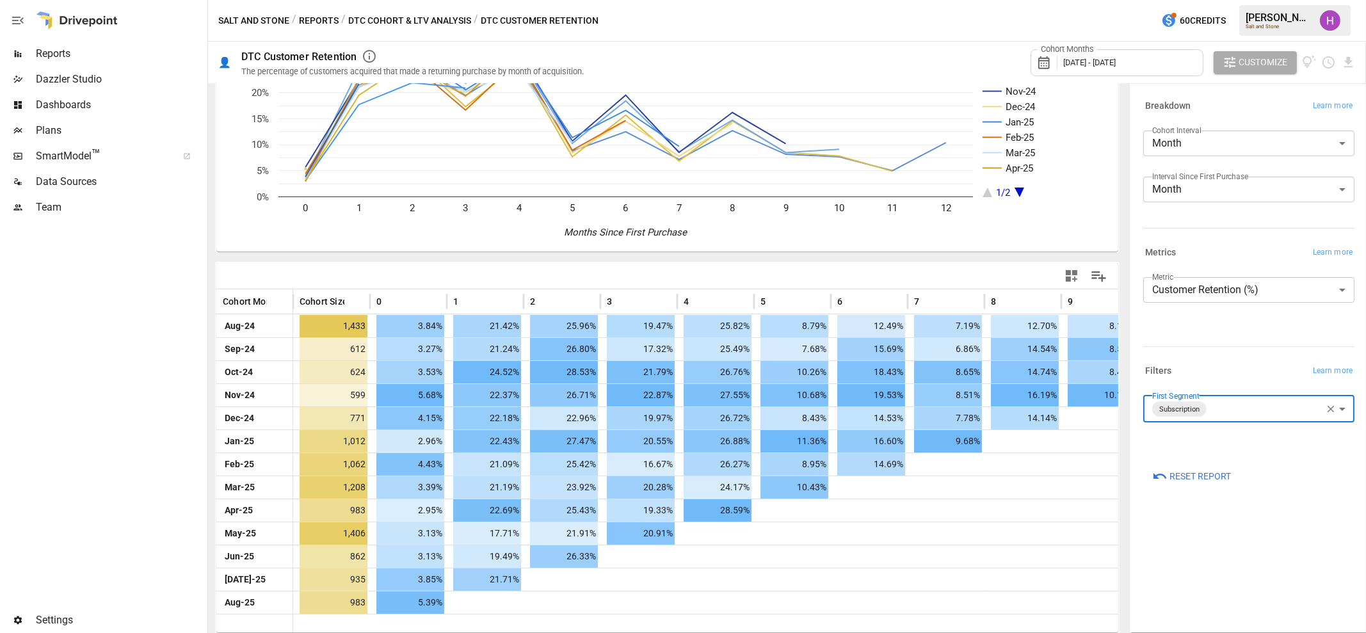
click at [1222, 0] on body "Reports Dazzler Studio Dashboards Plans SmartModel ™ Data Sources Team Settings…" at bounding box center [683, 0] width 1366 height 0
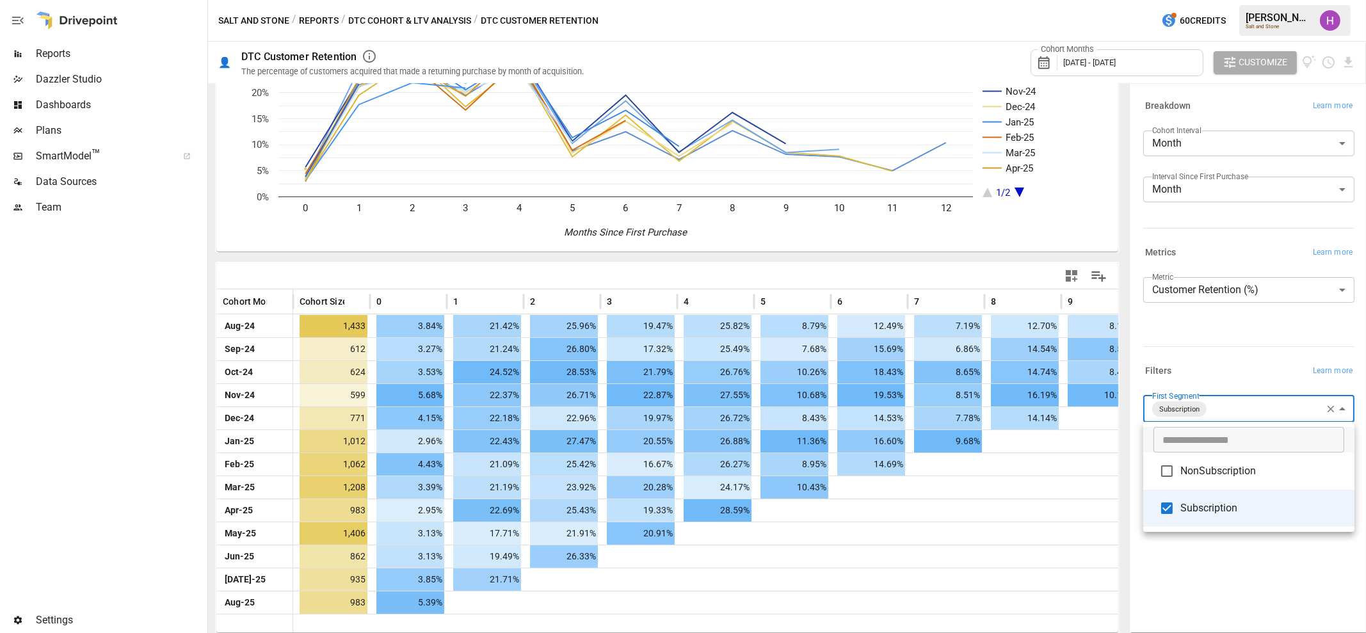
click at [1196, 472] on span "NonSubscription" at bounding box center [1263, 471] width 164 height 15
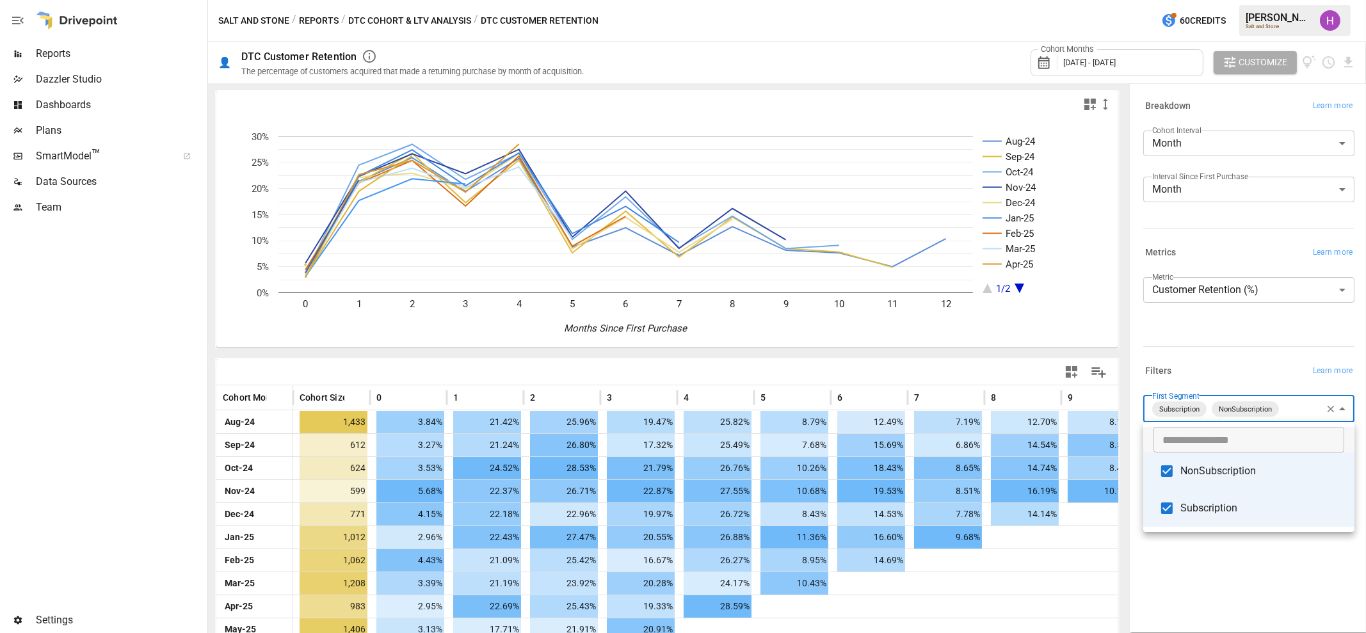
click at [1198, 514] on span "Subscription" at bounding box center [1263, 508] width 164 height 15
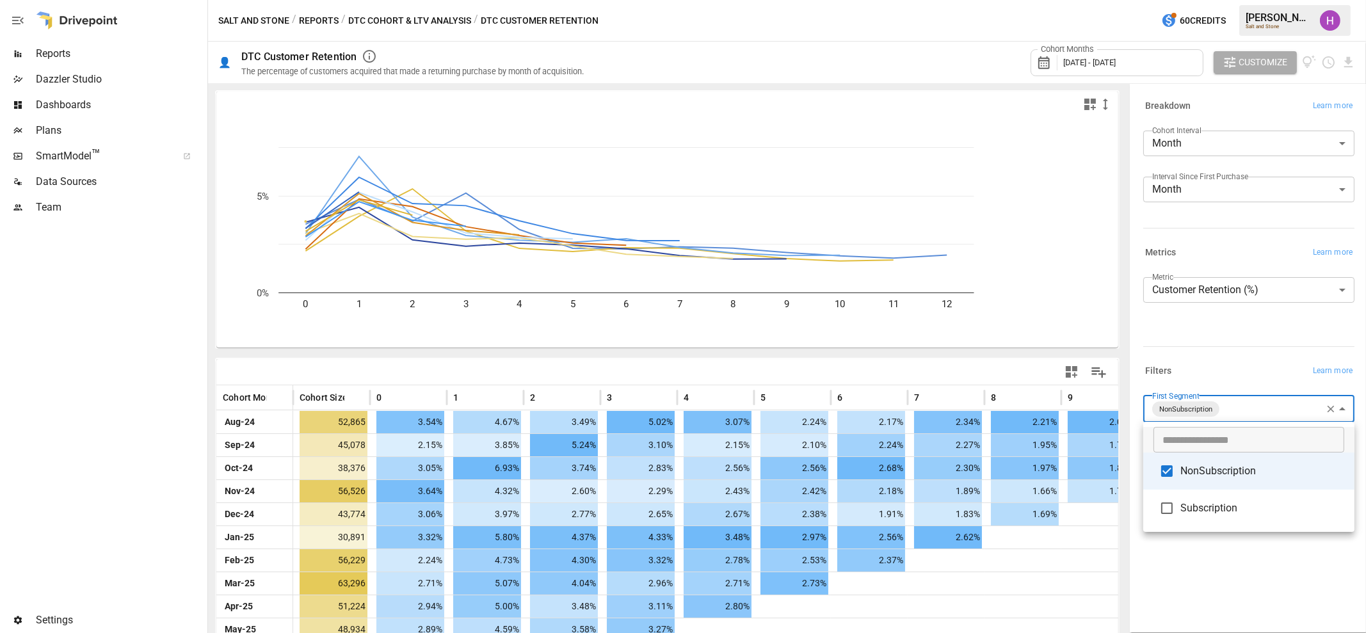
click at [1229, 567] on div at bounding box center [683, 316] width 1366 height 633
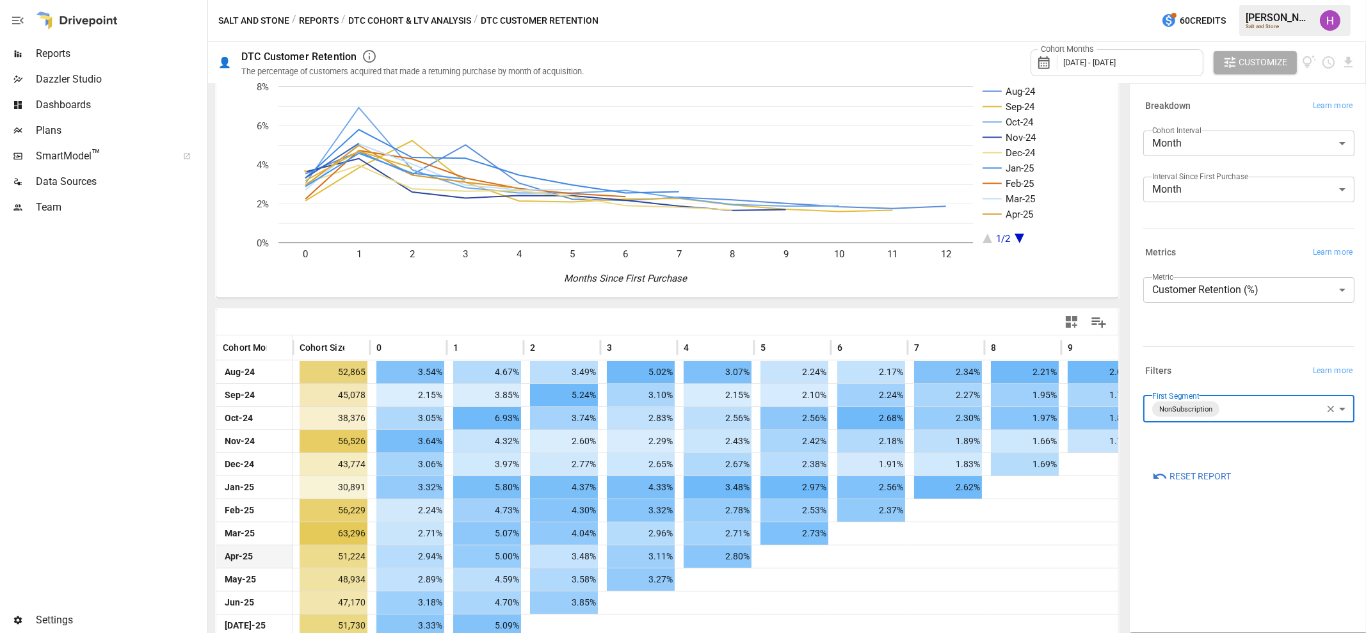
scroll to position [96, 0]
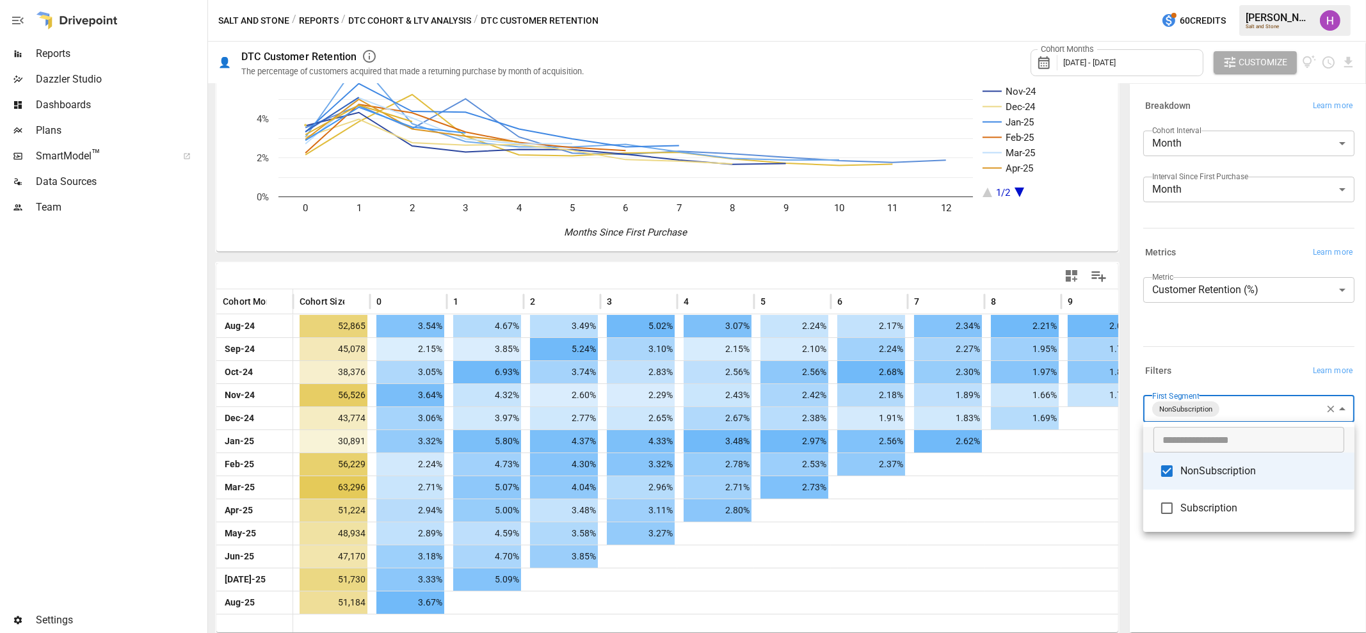
click at [1230, 0] on body "Reports Dazzler Studio Dashboards Plans SmartModel ™ Data Sources Team Settings…" at bounding box center [683, 0] width 1366 height 0
click at [1233, 507] on span "Subscription" at bounding box center [1263, 508] width 164 height 15
click at [1224, 470] on span "NonSubscription" at bounding box center [1263, 471] width 164 height 15
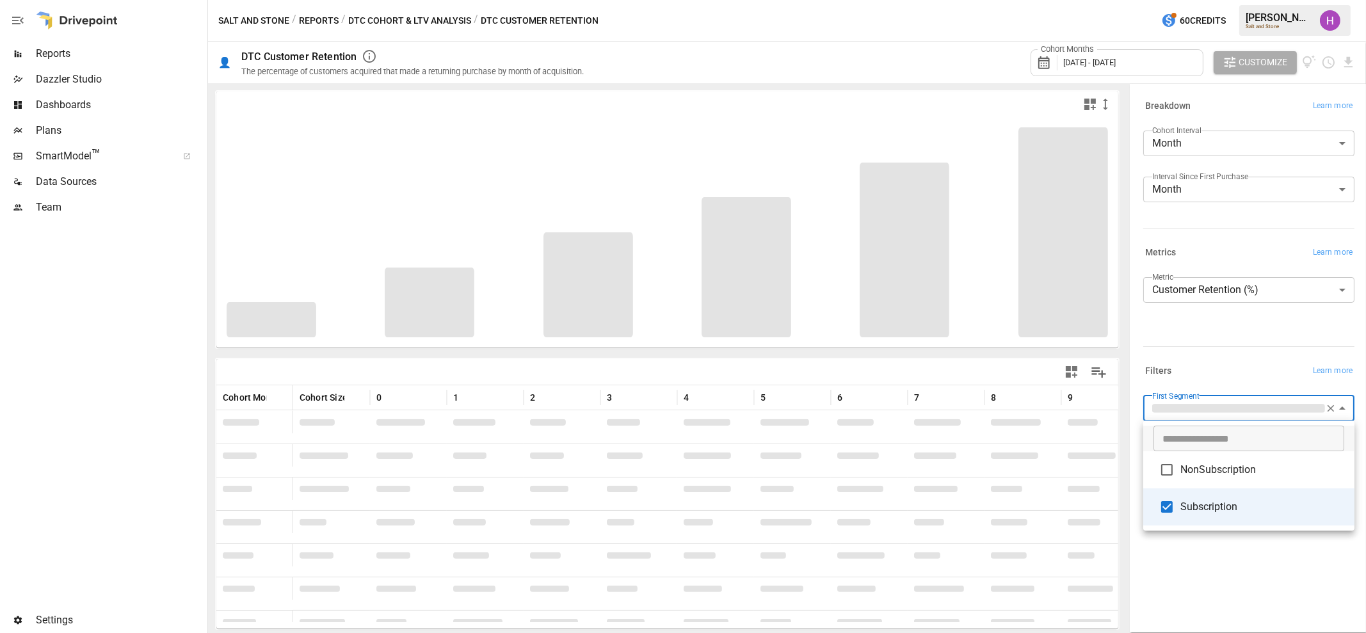
type input "**********"
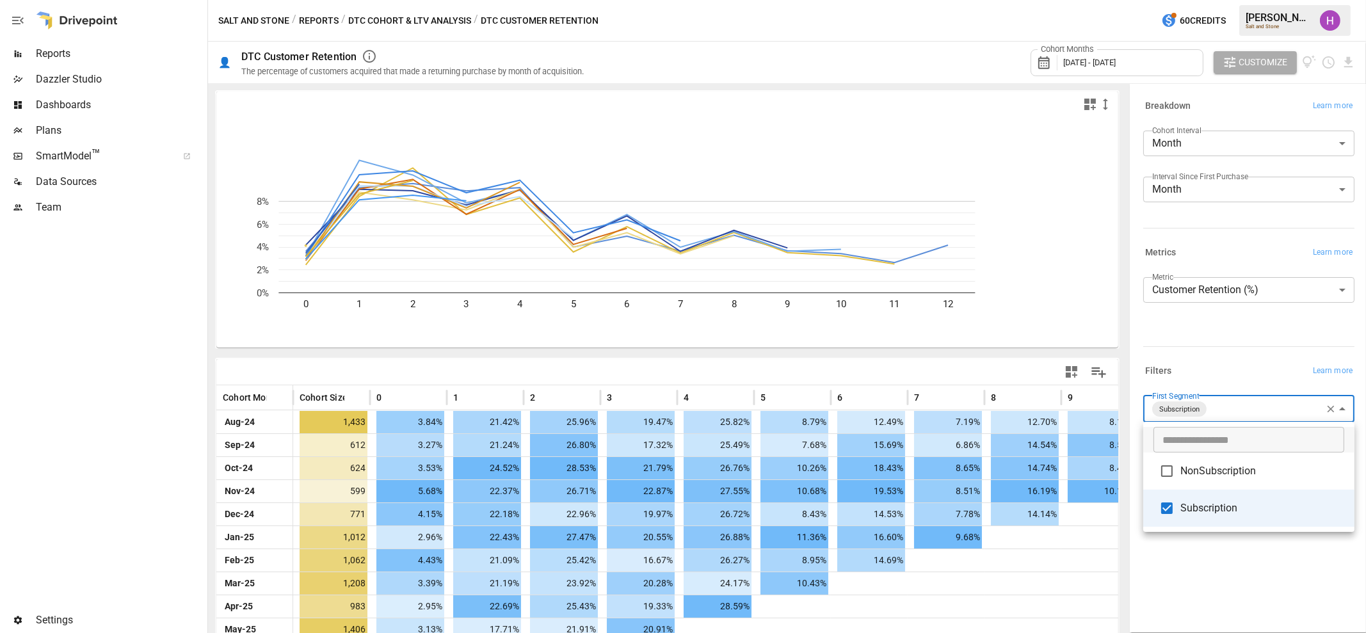
click at [1220, 561] on div at bounding box center [683, 316] width 1366 height 633
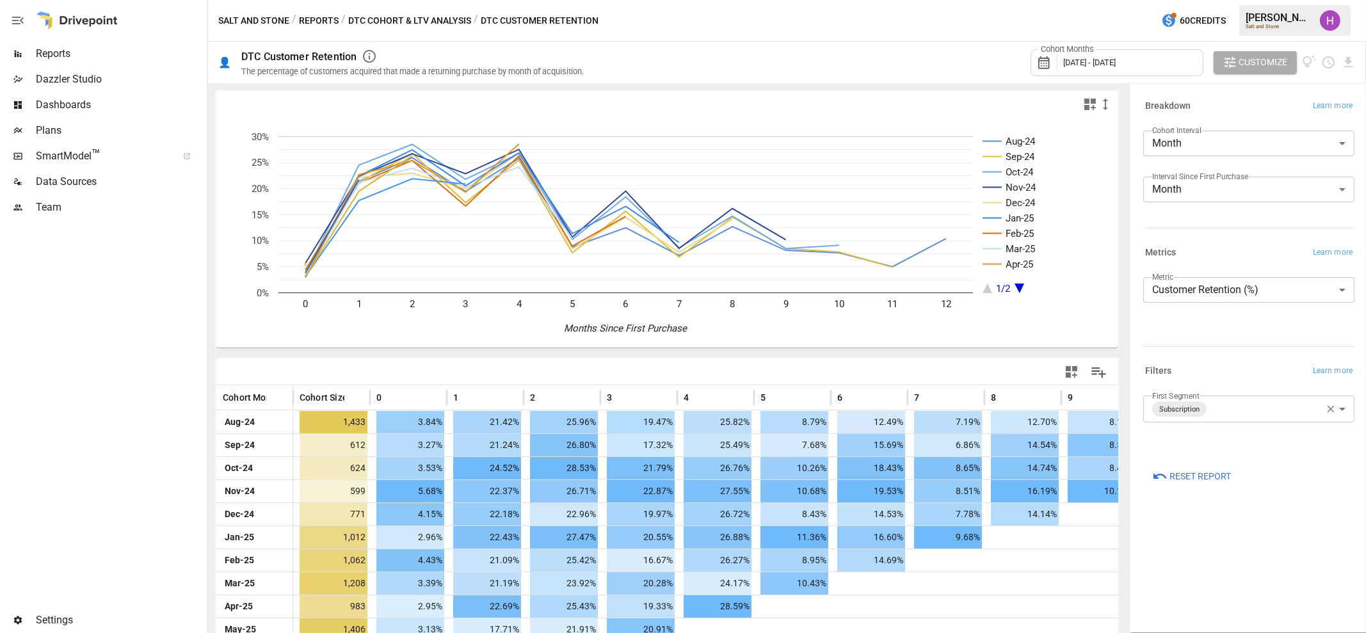
click at [134, 443] on div at bounding box center [102, 413] width 205 height 387
click at [383, 10] on div "Salt and Stone / Reports / DTC Cohort & LTV Analysis / DTC Customer Retention 6…" at bounding box center [787, 20] width 1158 height 41
click at [384, 13] on button "DTC Cohort & LTV Analysis" at bounding box center [409, 21] width 123 height 16
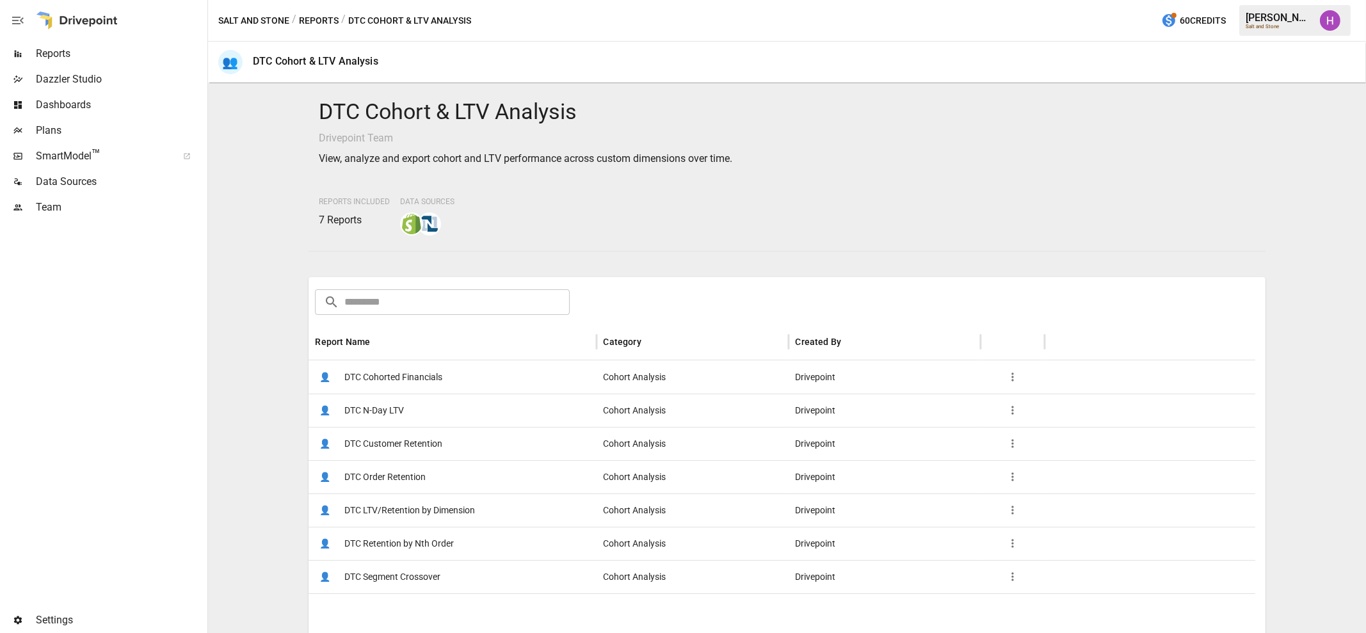
click at [177, 399] on div at bounding box center [102, 413] width 205 height 387
click at [117, 368] on div at bounding box center [102, 413] width 205 height 387
click at [381, 440] on span "DTC Customer Retention" at bounding box center [393, 444] width 98 height 33
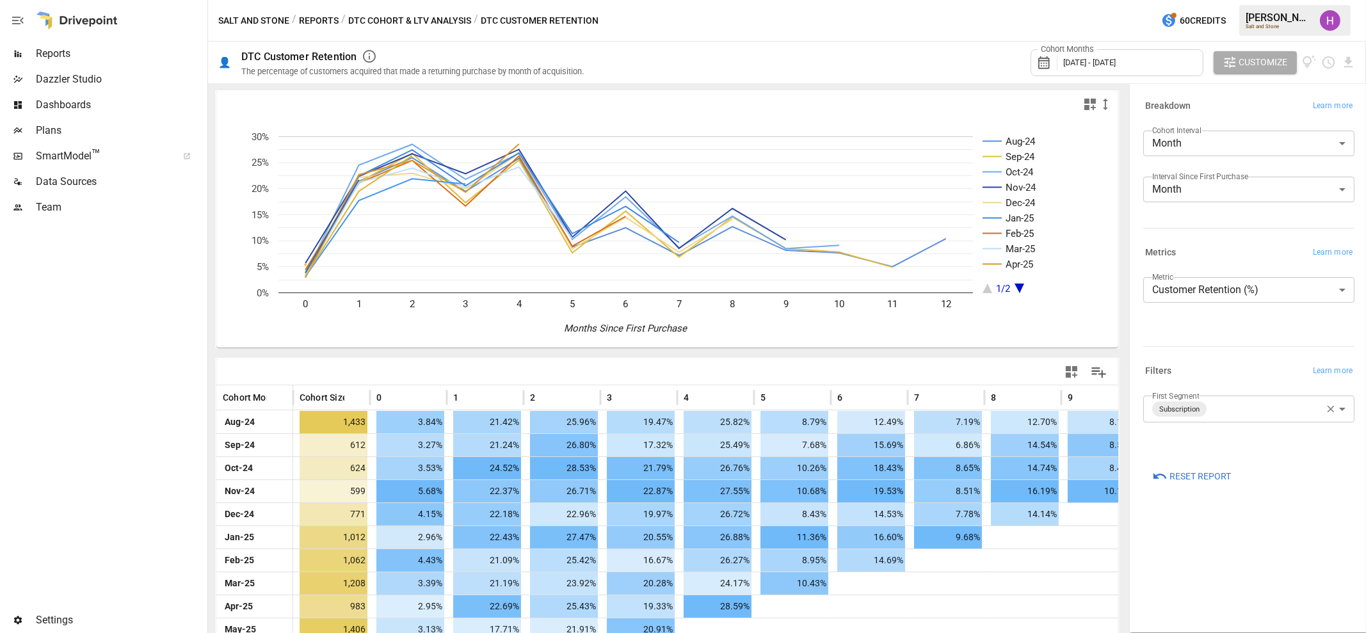
click at [1238, 0] on body "Reports Dazzler Studio Dashboards Plans SmartModel ™ Data Sources Team Settings…" at bounding box center [683, 0] width 1366 height 0
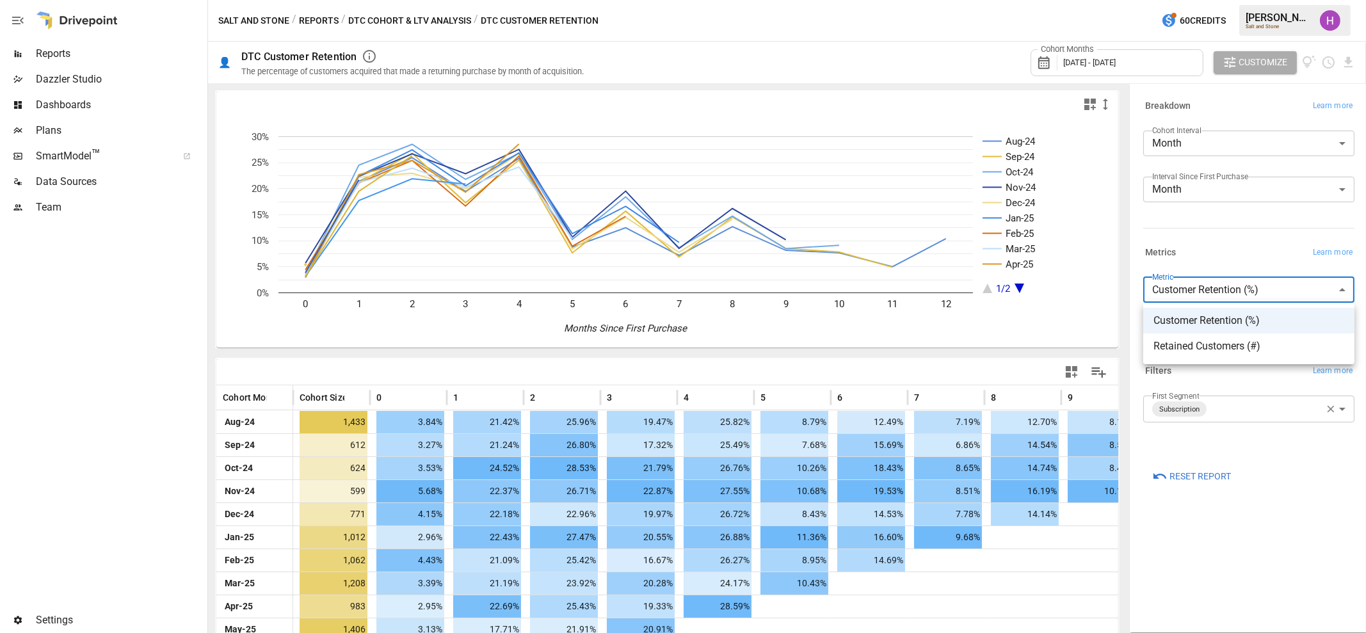
click at [1232, 266] on div at bounding box center [683, 316] width 1366 height 633
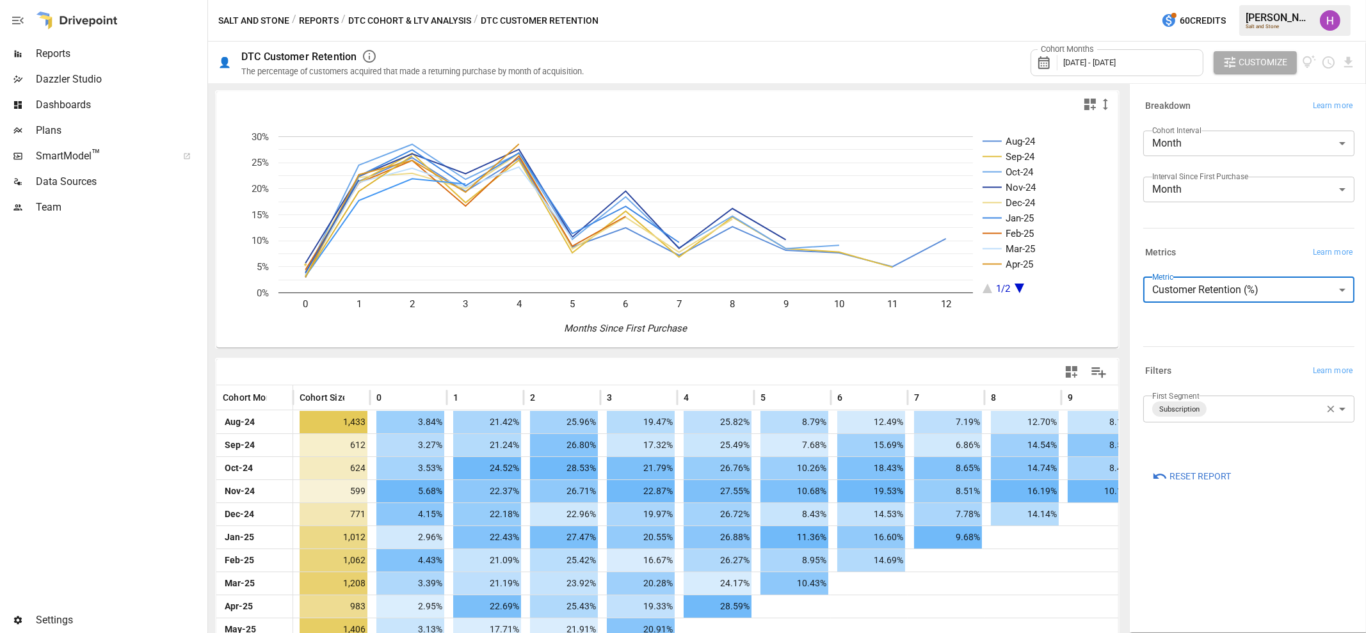
click at [423, 17] on button "DTC Cohort & LTV Analysis" at bounding box center [409, 21] width 123 height 16
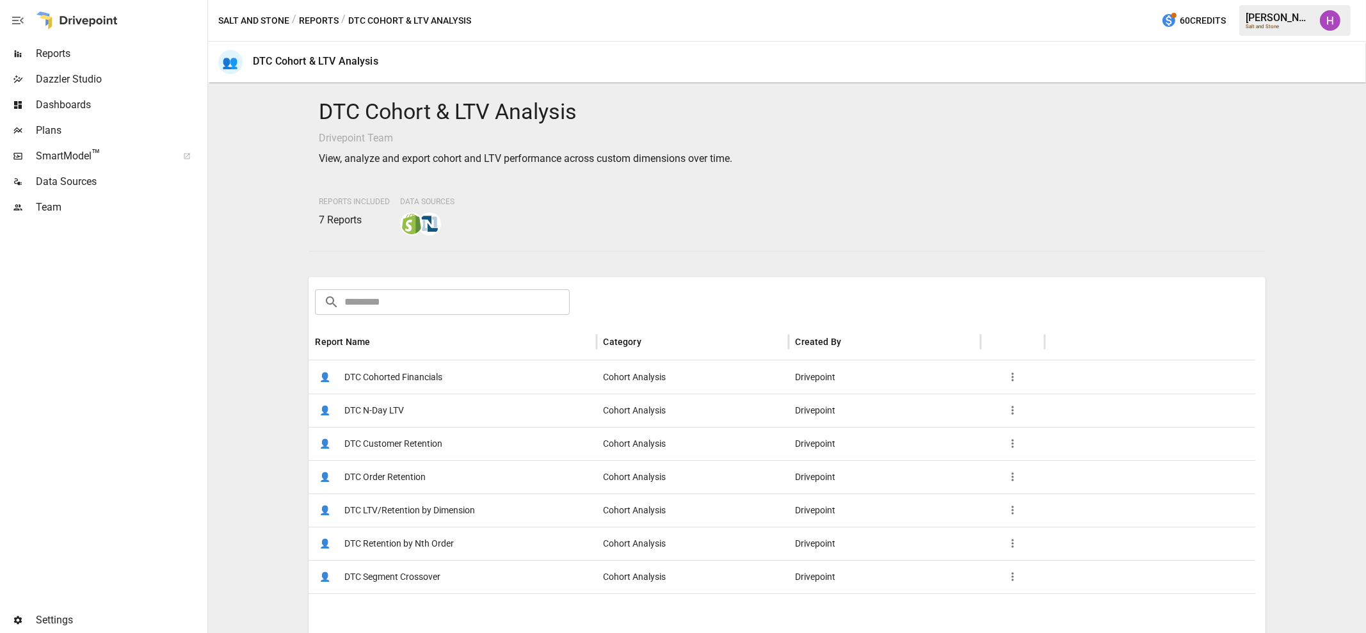
click at [380, 411] on span "DTC N-Day LTV" at bounding box center [374, 410] width 60 height 33
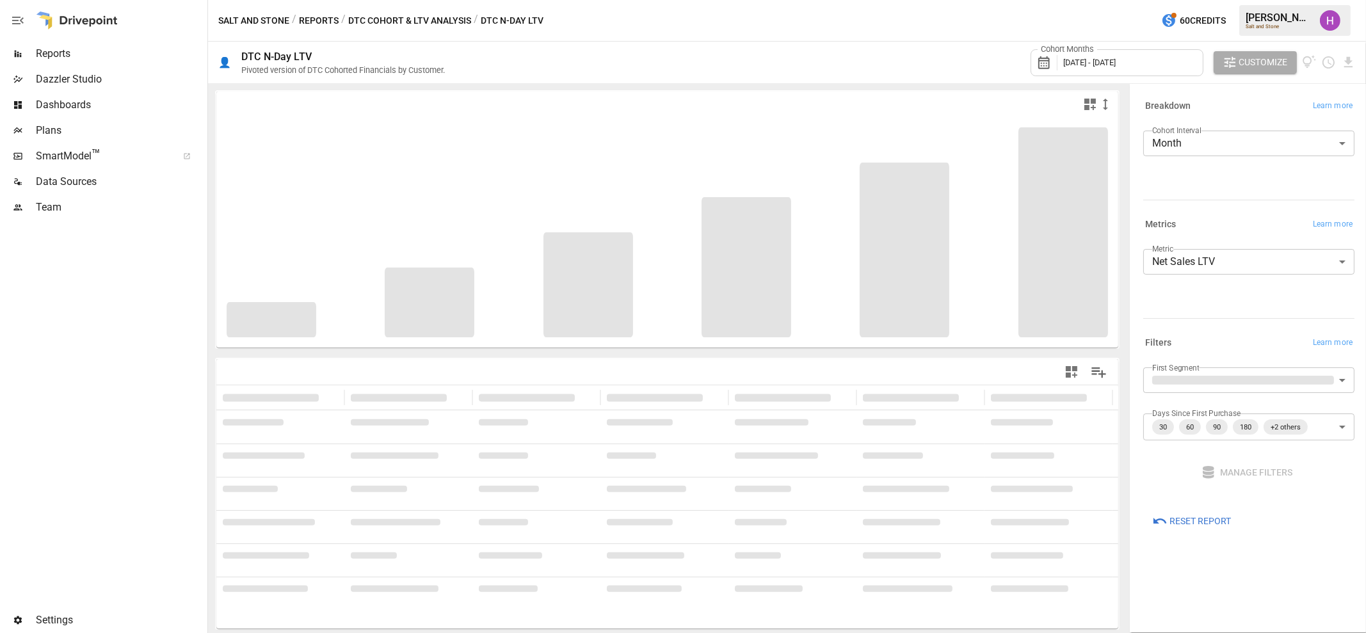
click at [403, 17] on button "DTC Cohort & LTV Analysis" at bounding box center [409, 21] width 123 height 16
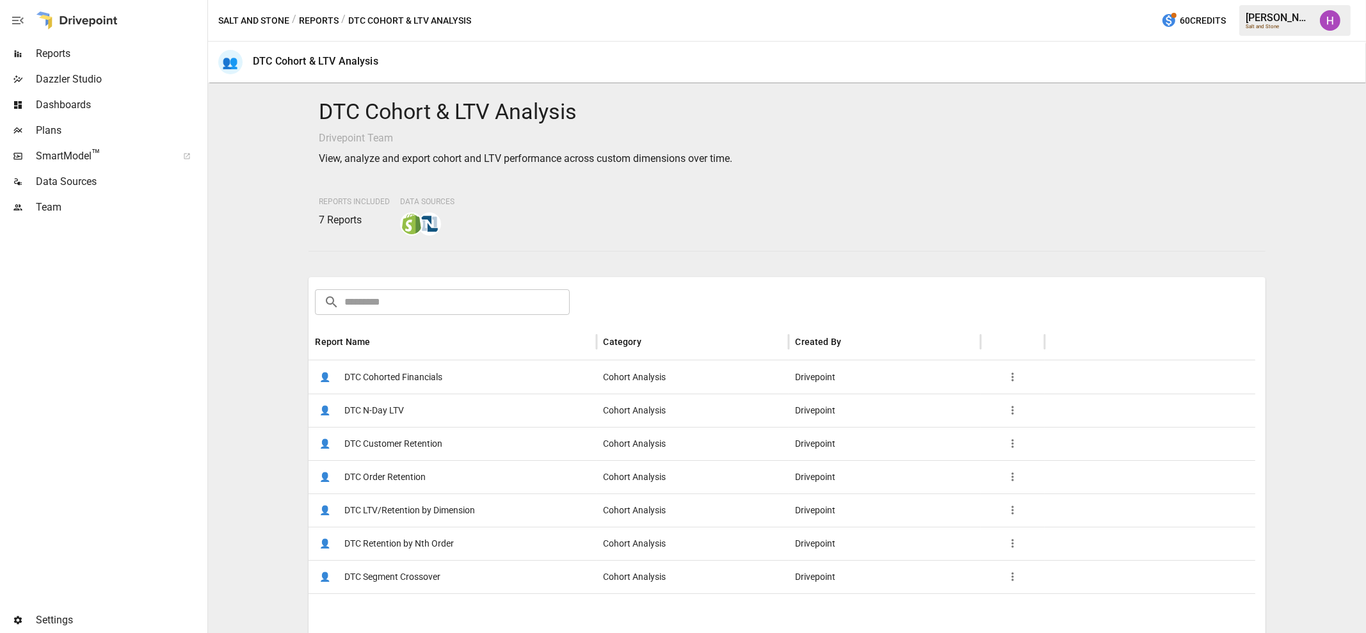
click at [389, 376] on span "DTC Cohorted Financials" at bounding box center [393, 377] width 98 height 33
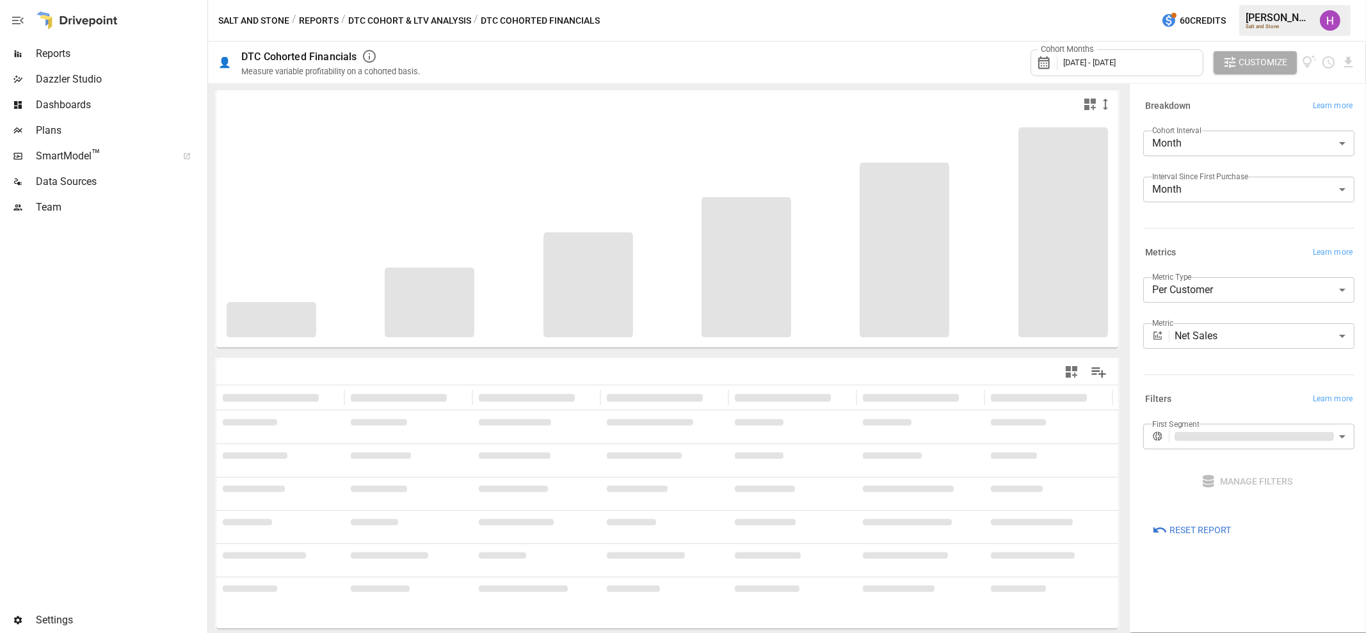
click at [414, 15] on button "DTC Cohort & LTV Analysis" at bounding box center [409, 21] width 123 height 16
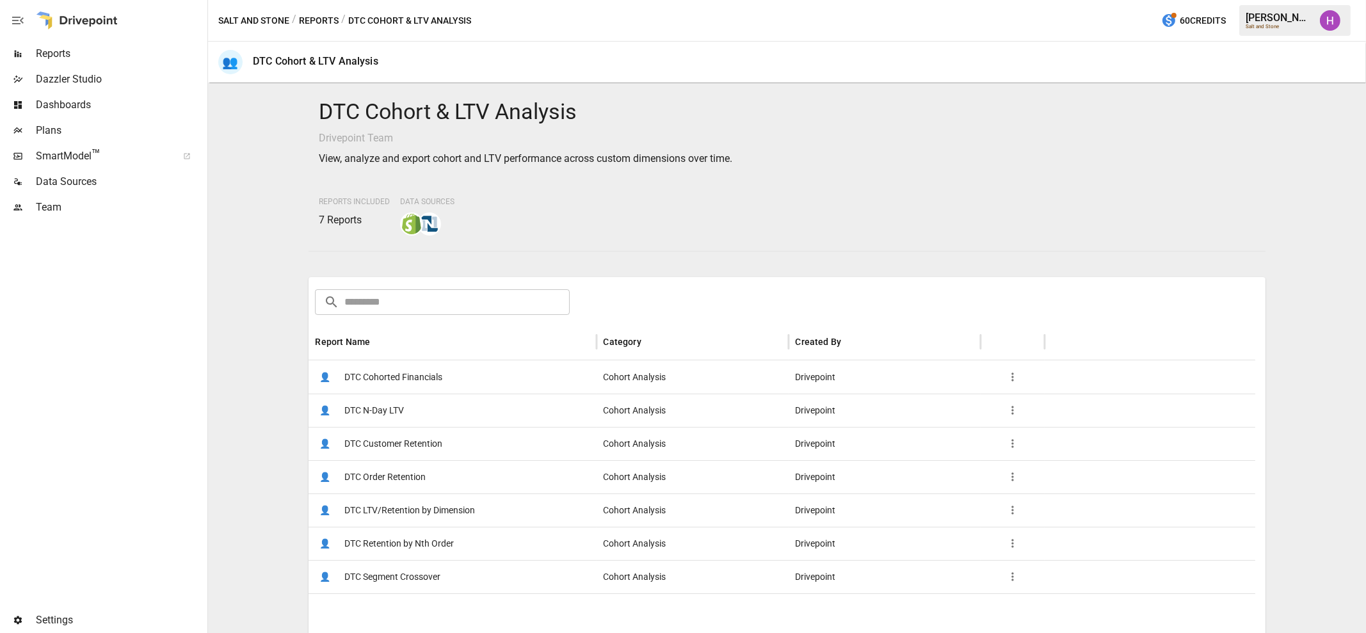
click at [439, 505] on span "DTC LTV/Retention by Dimension" at bounding box center [409, 510] width 131 height 33
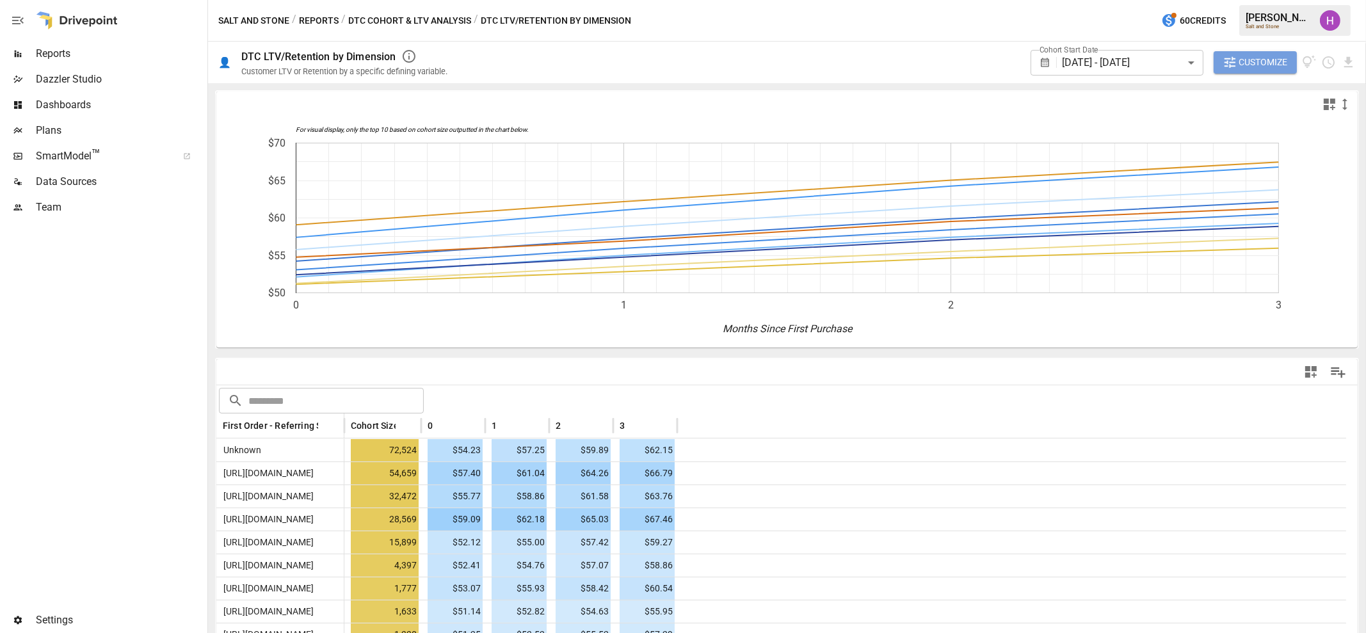
click at [1268, 54] on span "Customize" at bounding box center [1263, 62] width 49 height 16
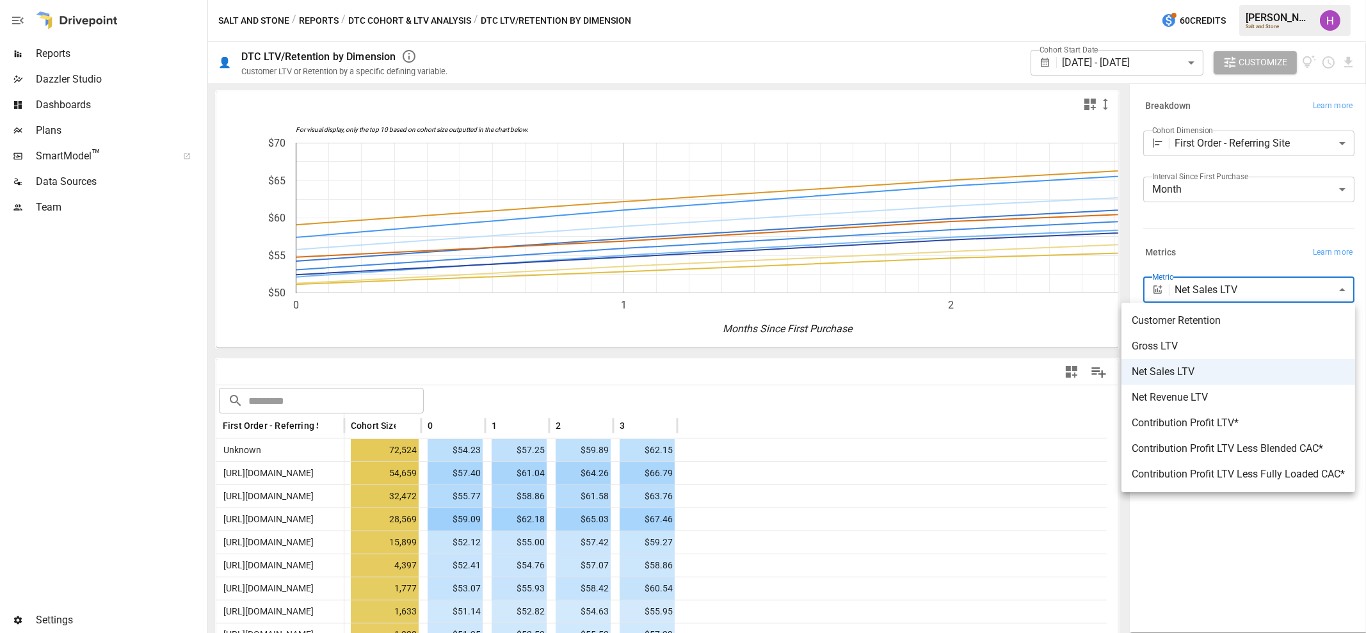
click at [1239, 0] on body "Reports Dazzler Studio Dashboards Plans SmartModel ™ Data Sources Team Settings…" at bounding box center [683, 0] width 1366 height 0
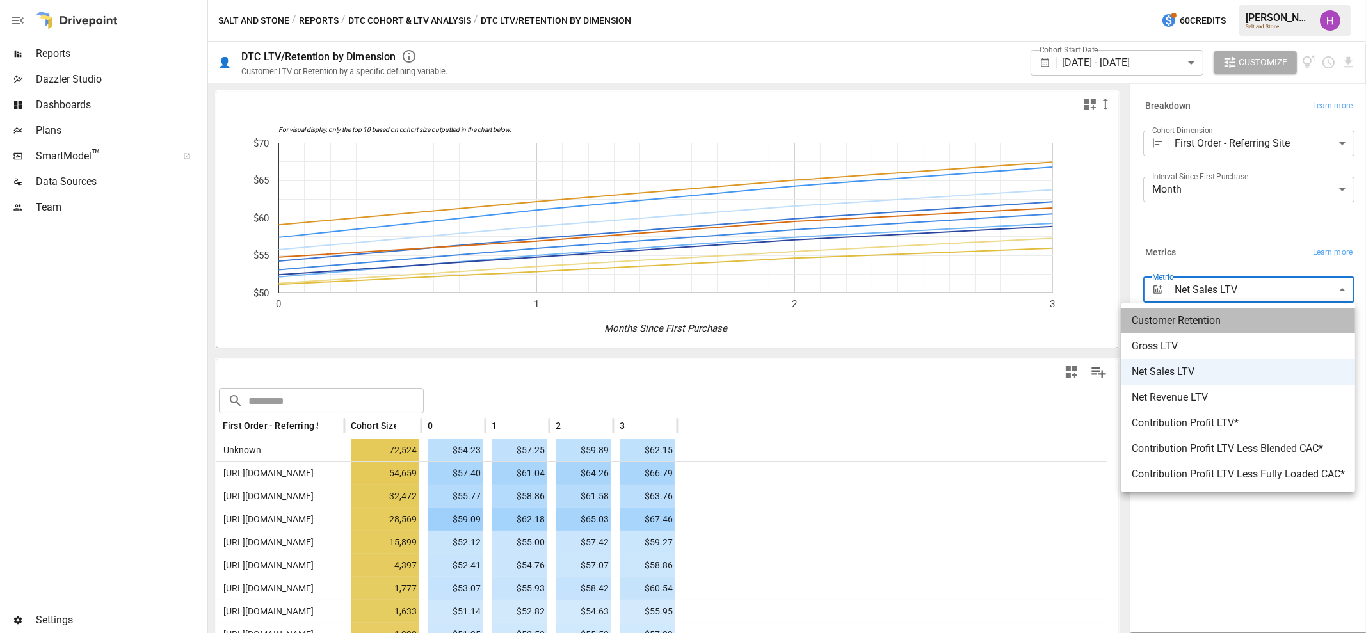
click at [1157, 315] on span "Customer Retention" at bounding box center [1238, 320] width 213 height 15
type input "**********"
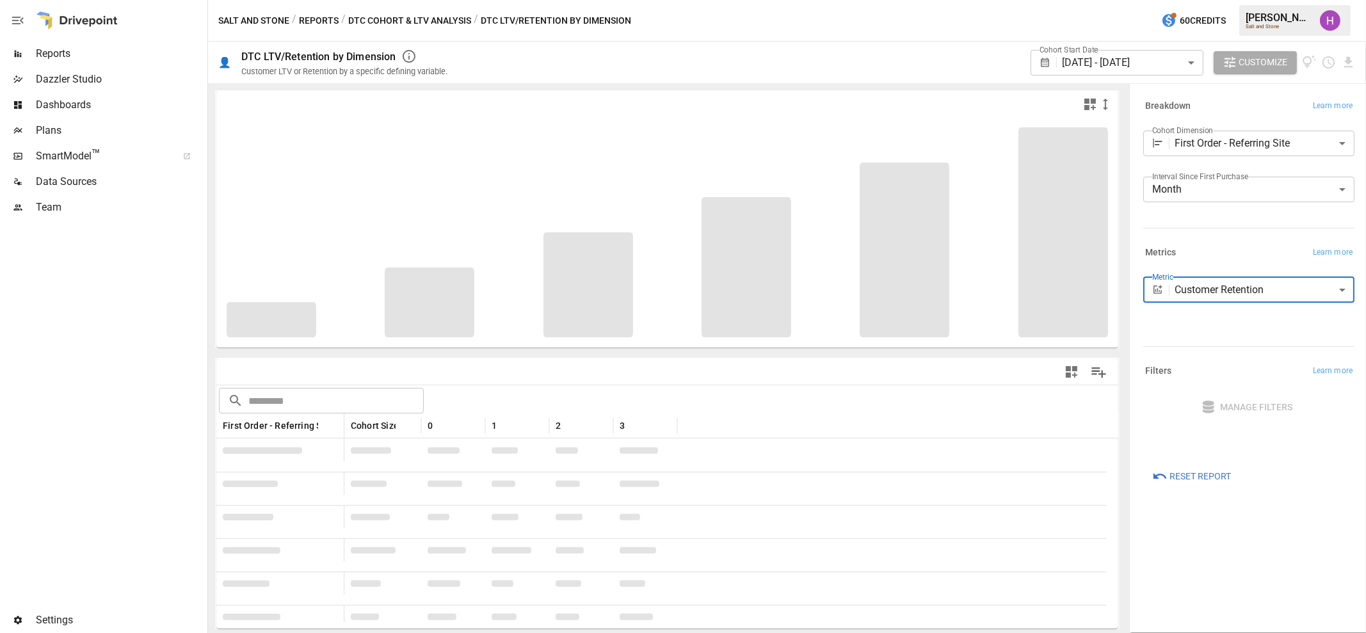
click at [143, 399] on div at bounding box center [102, 413] width 205 height 387
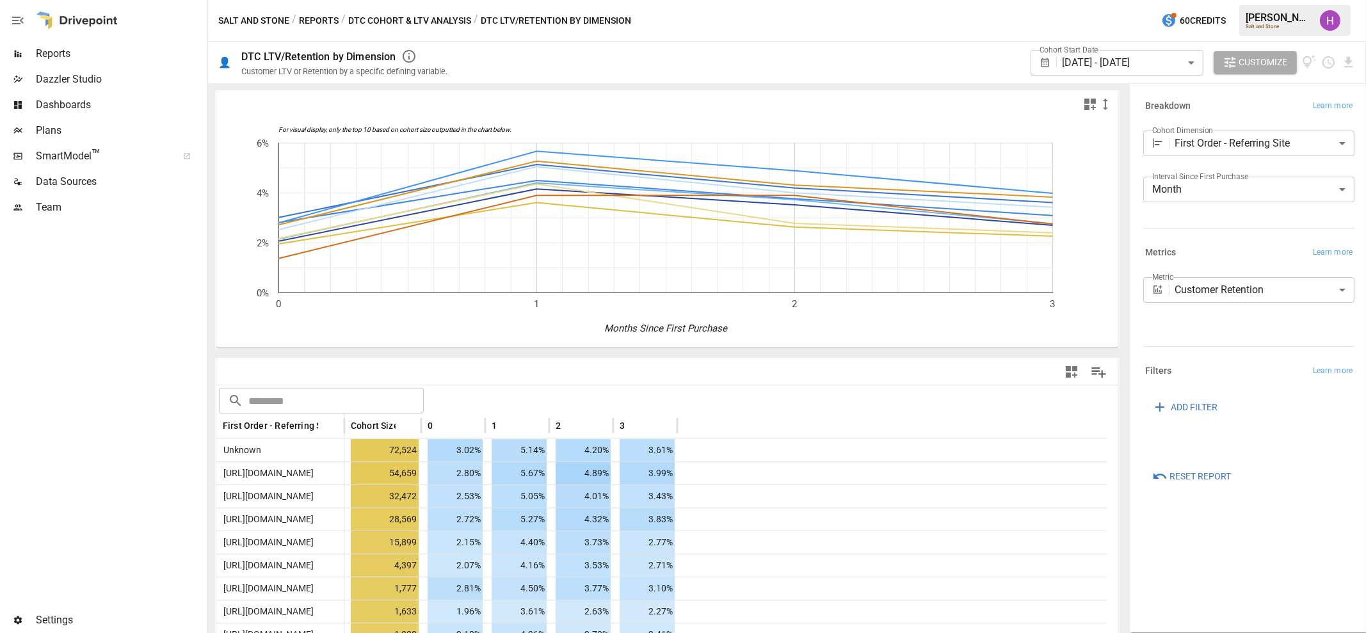
click at [387, 17] on button "DTC Cohort & LTV Analysis" at bounding box center [409, 21] width 123 height 16
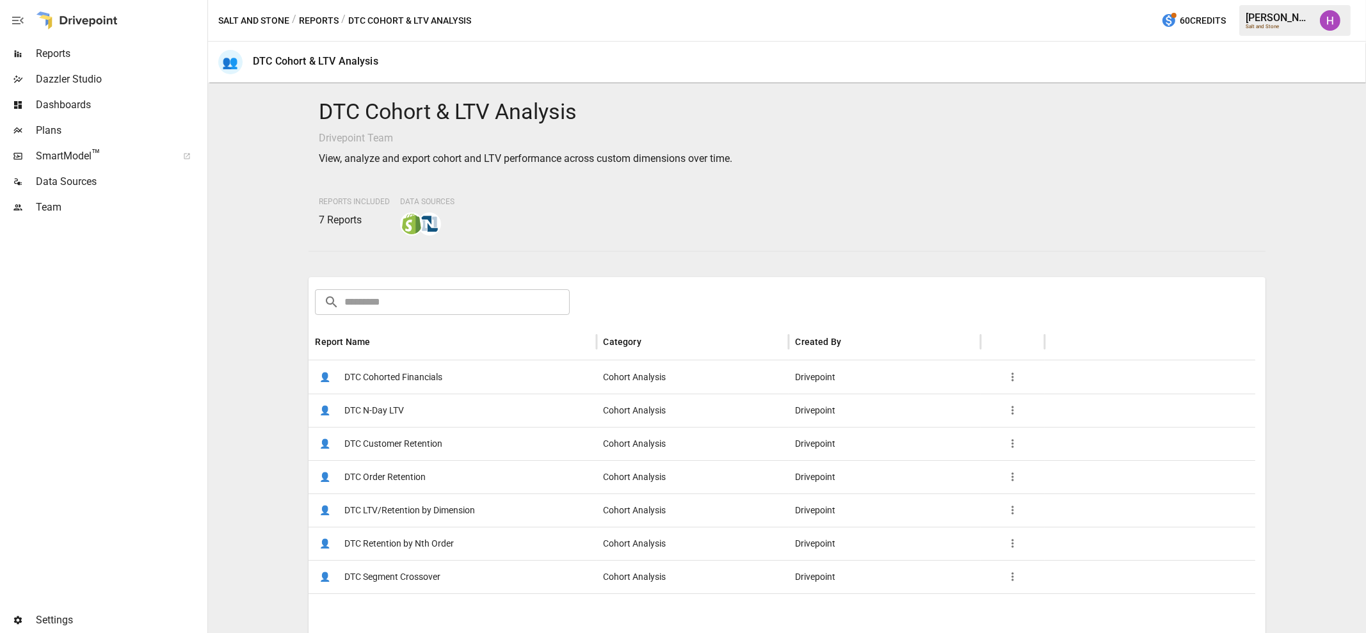
click at [141, 386] on div at bounding box center [102, 413] width 205 height 387
click at [159, 348] on div at bounding box center [102, 413] width 205 height 387
click at [710, 11] on div "Salt and Stone / Reports / DTC Cohort & LTV Analysis 60 Credits [PERSON_NAME] S…" at bounding box center [787, 20] width 1158 height 41
